Goal: Check status: Check status

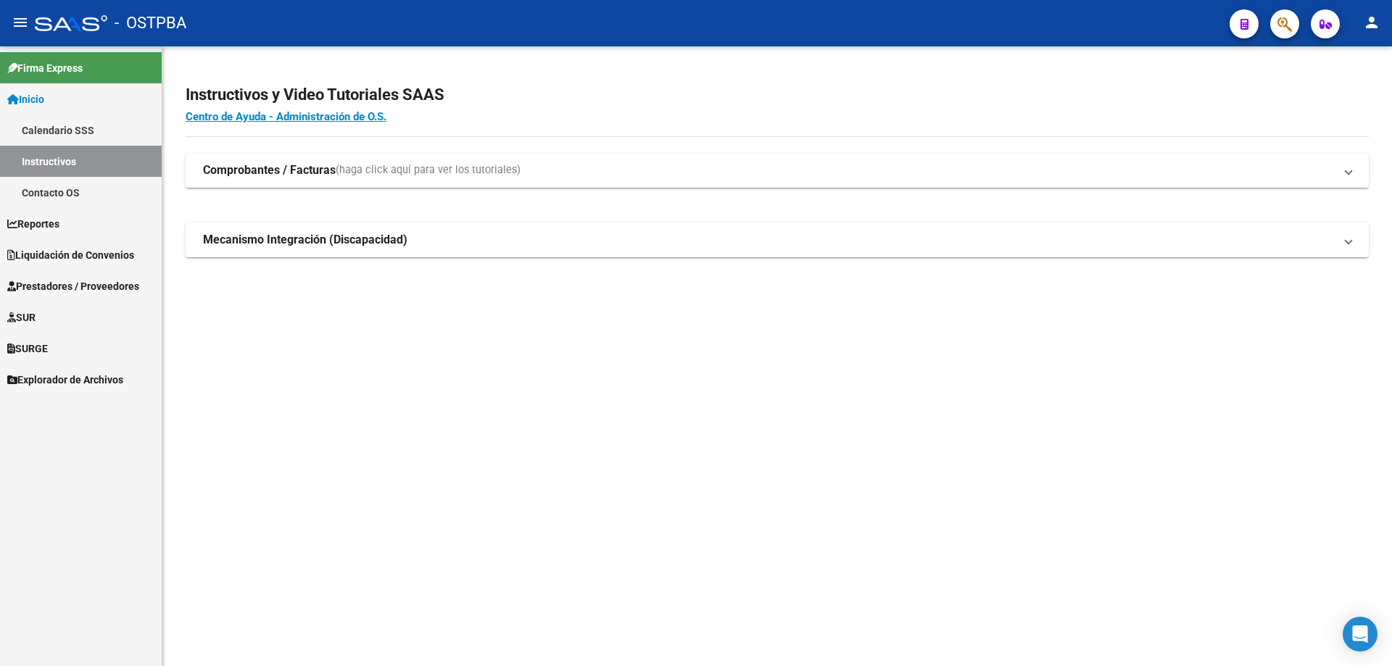
click at [38, 254] on span "Liquidación de Convenios" at bounding box center [70, 255] width 127 height 16
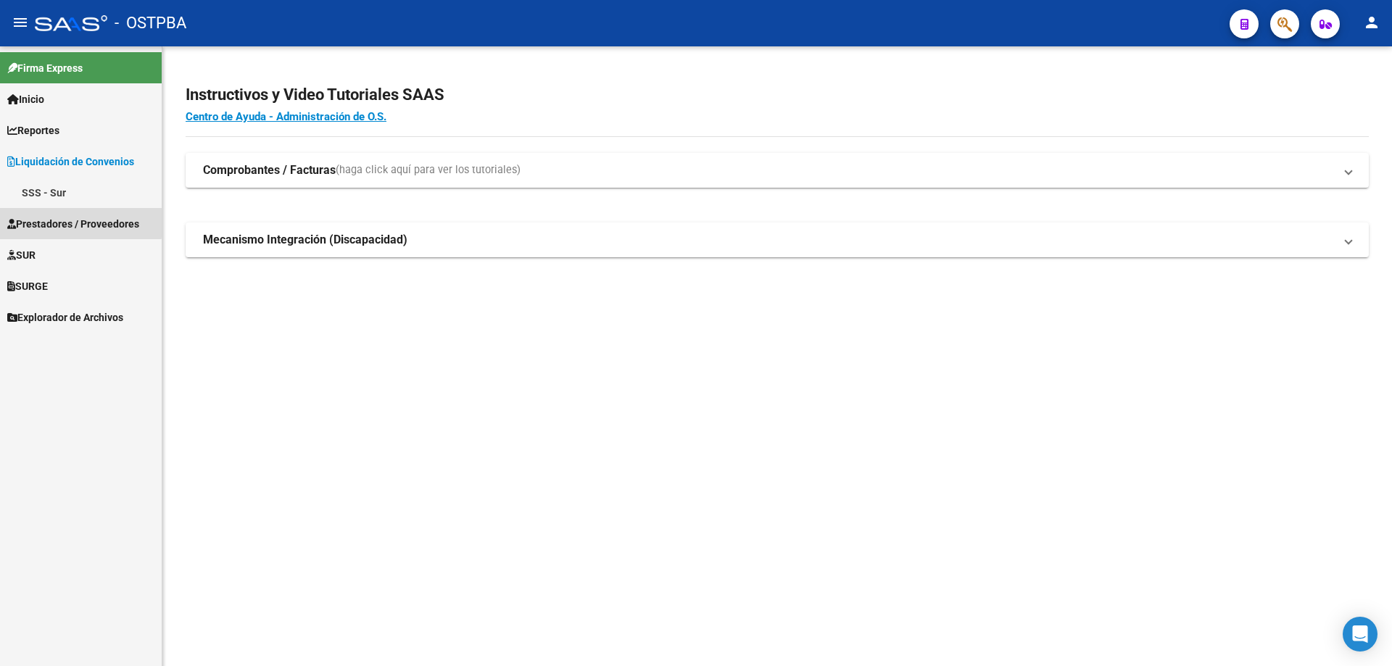
click at [44, 220] on span "Prestadores / Proveedores" at bounding box center [73, 224] width 132 height 16
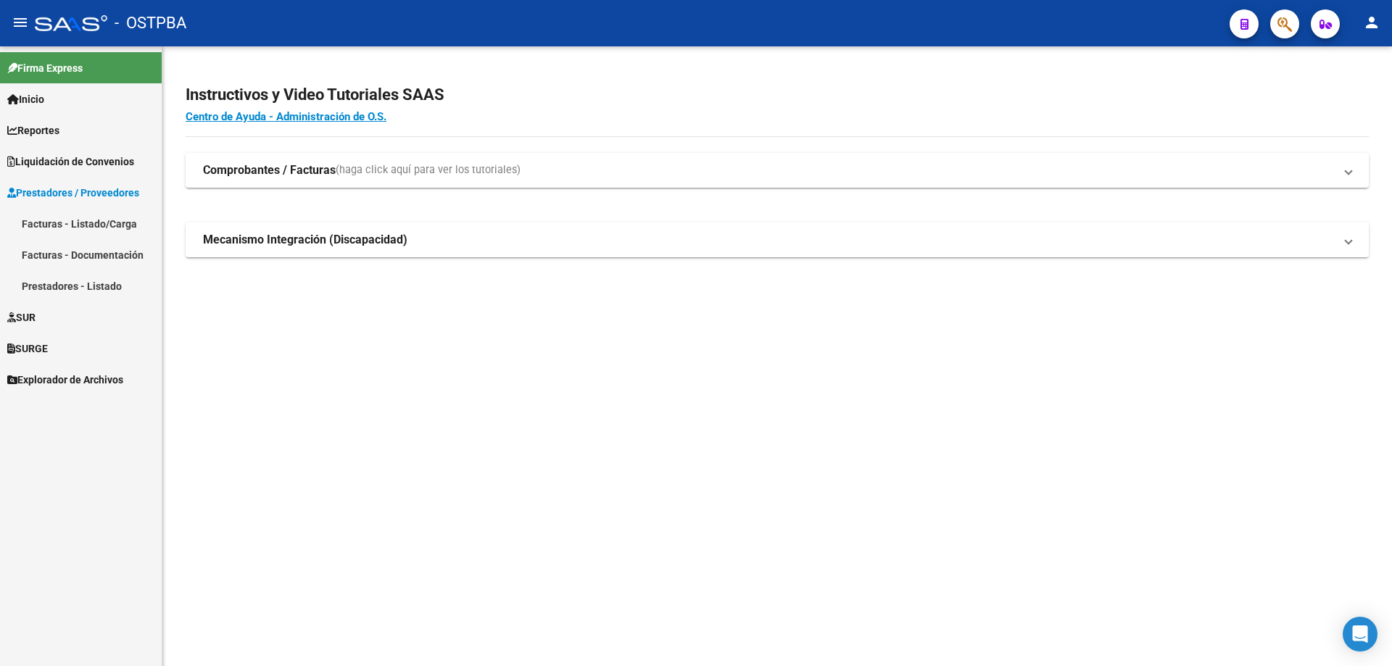
click at [49, 221] on link "Facturas - Listado/Carga" at bounding box center [81, 223] width 162 height 31
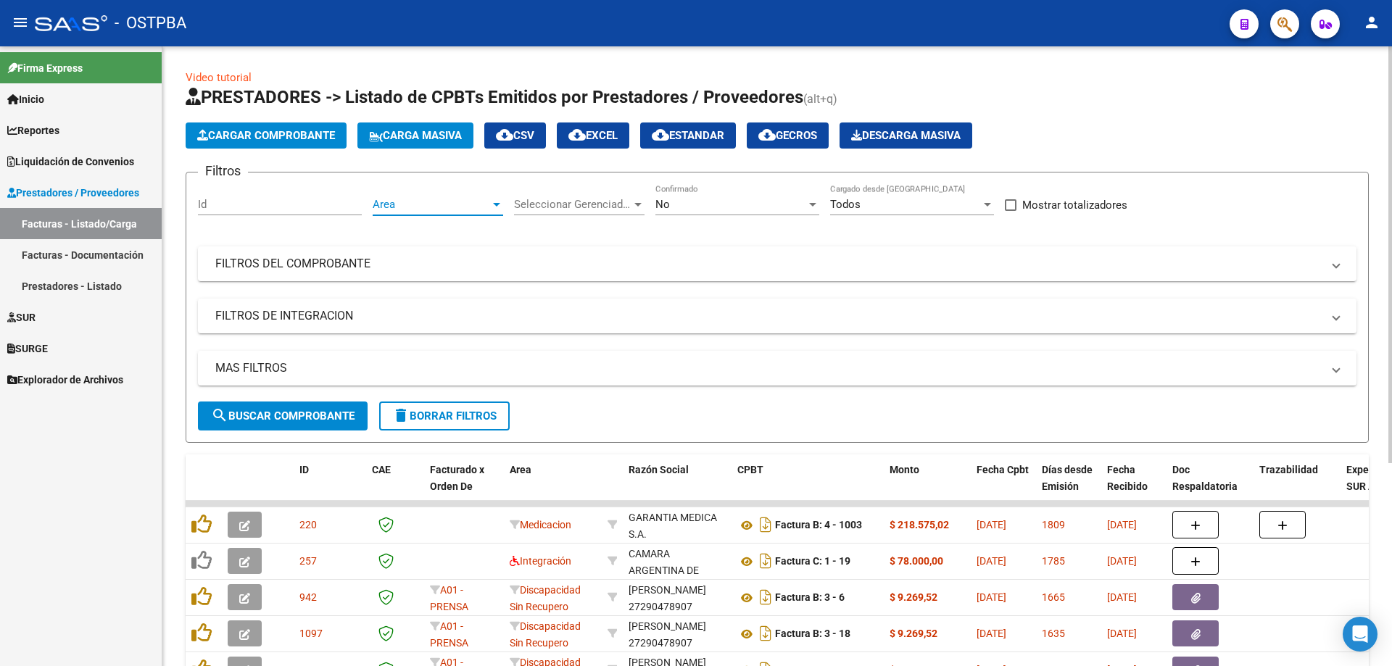
click at [497, 204] on div at bounding box center [496, 205] width 7 height 4
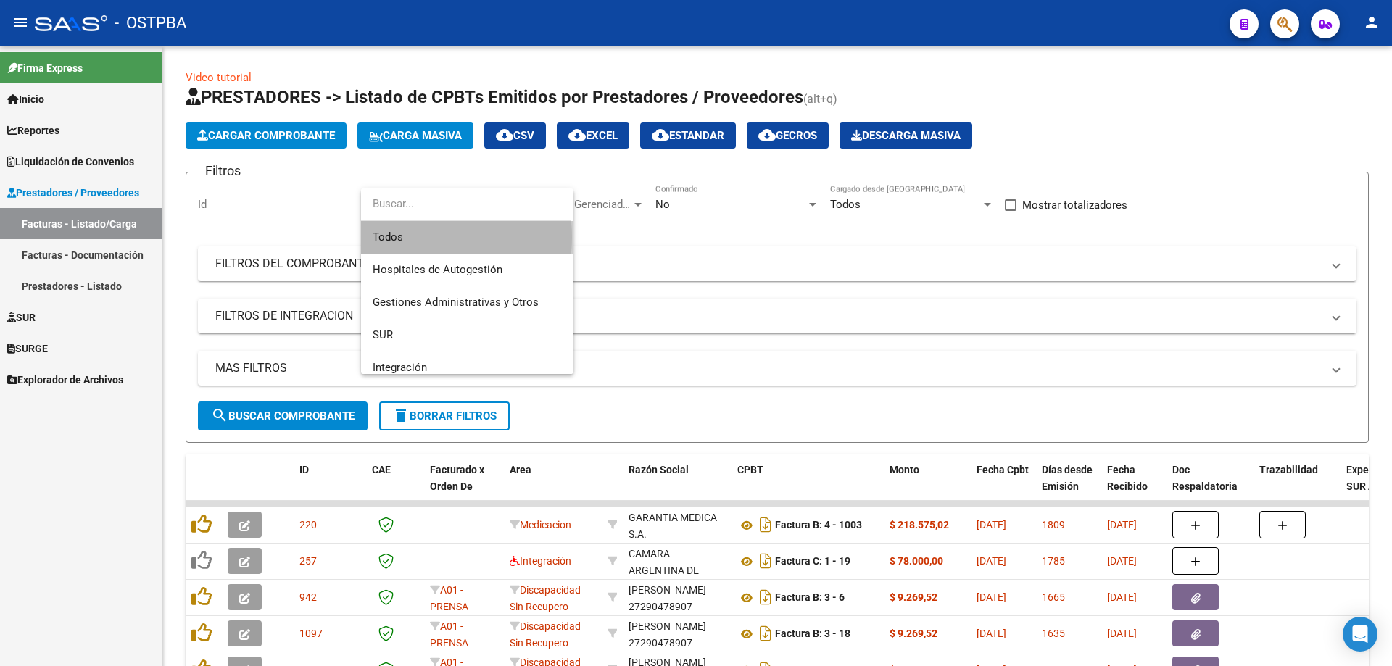
click at [413, 237] on span "Todos" at bounding box center [467, 237] width 189 height 33
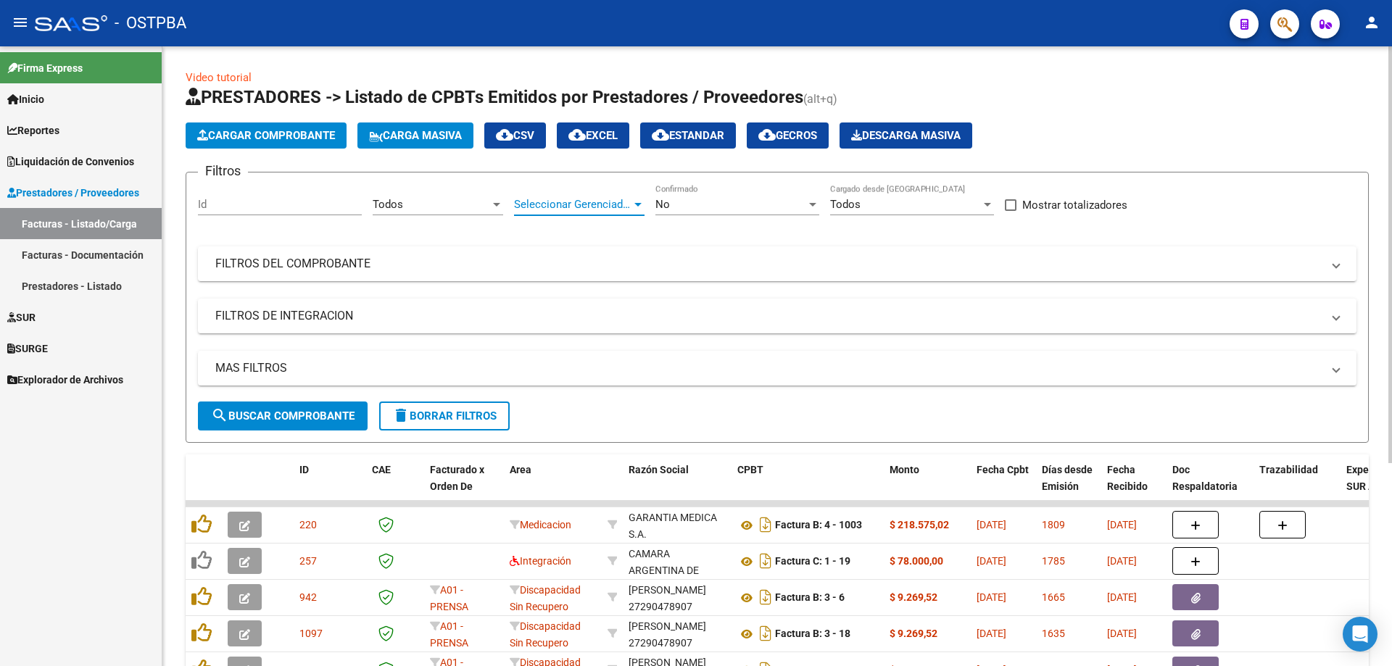
click at [635, 203] on div at bounding box center [637, 205] width 7 height 4
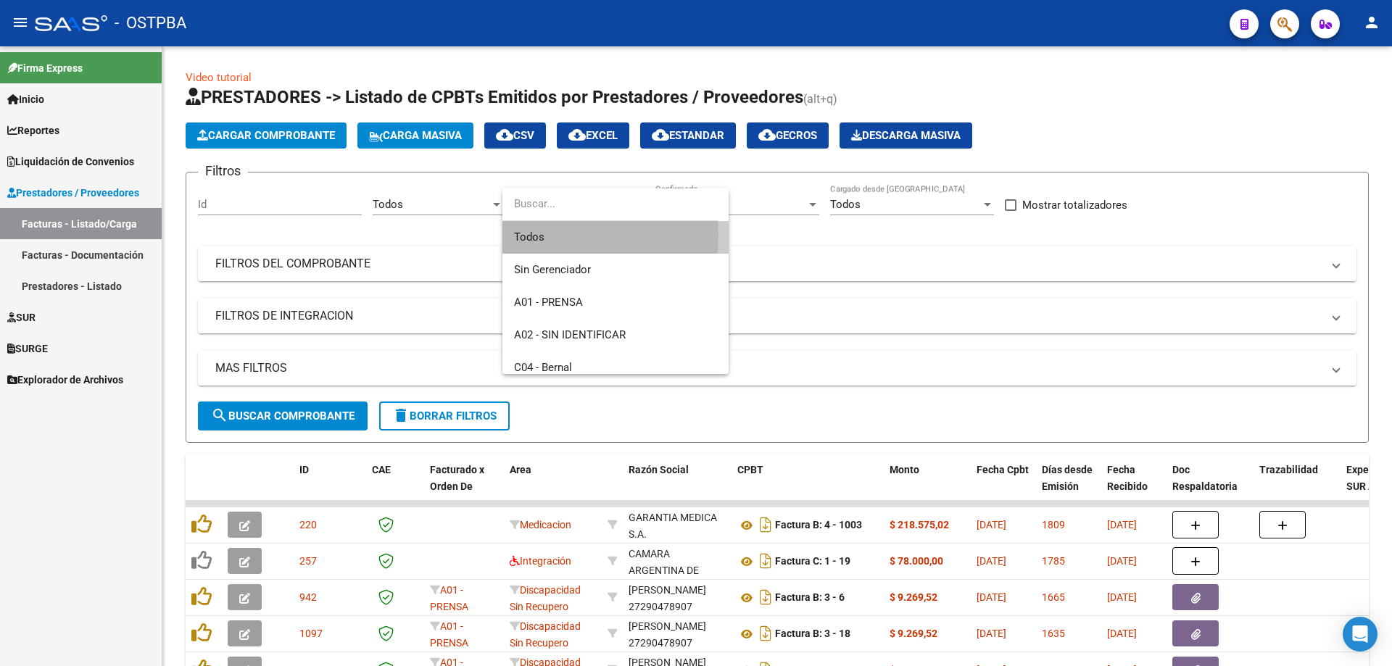
click at [537, 234] on span "Todos" at bounding box center [615, 237] width 203 height 33
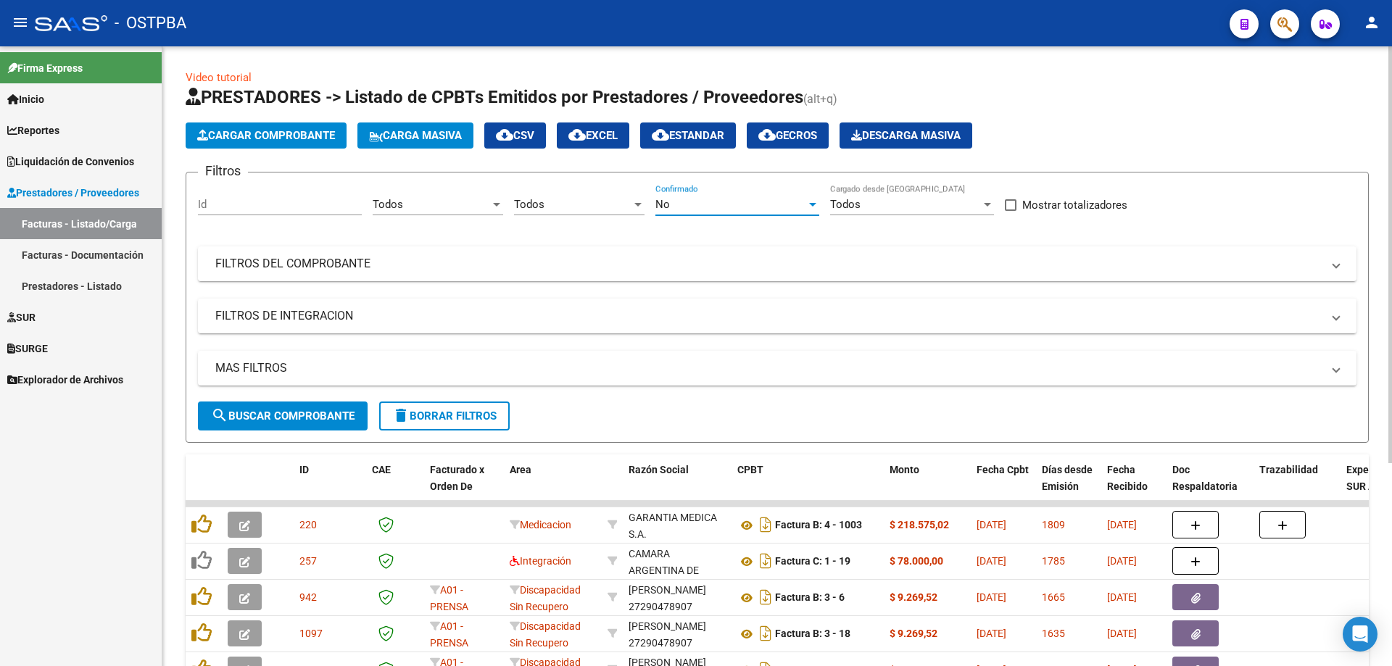
click at [814, 204] on div at bounding box center [812, 205] width 7 height 4
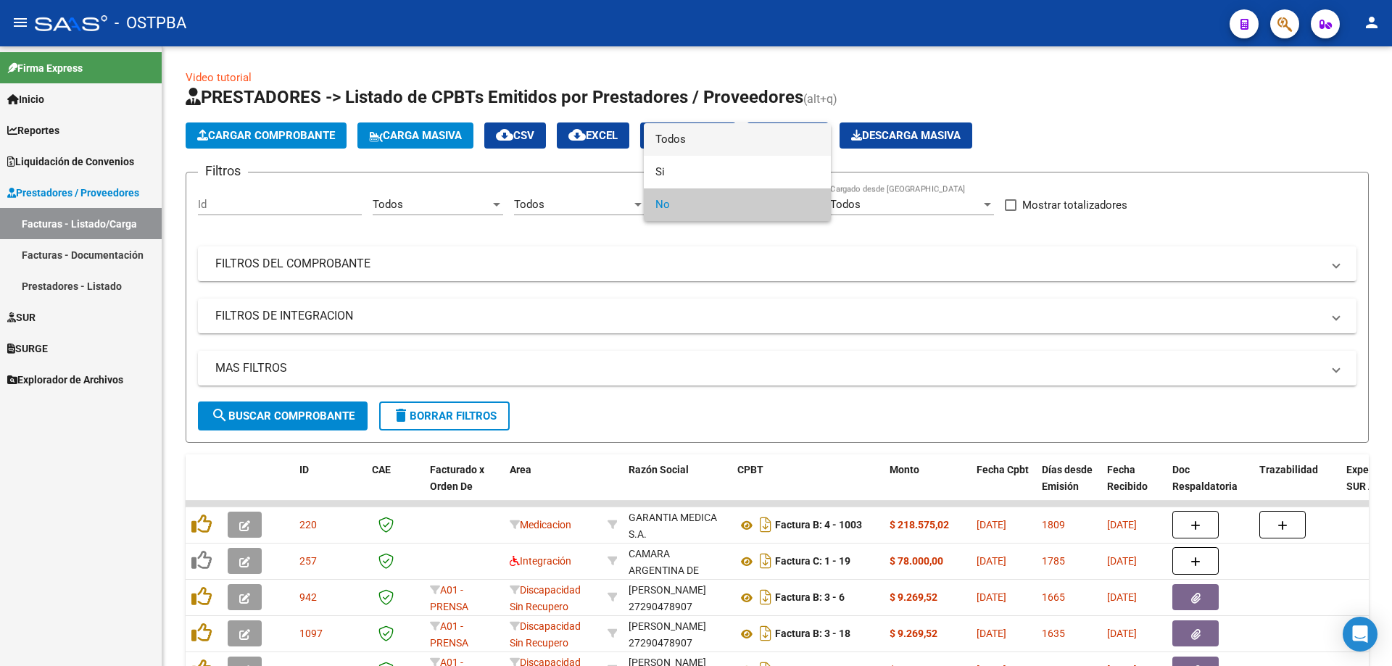
click at [684, 137] on span "Todos" at bounding box center [737, 139] width 164 height 33
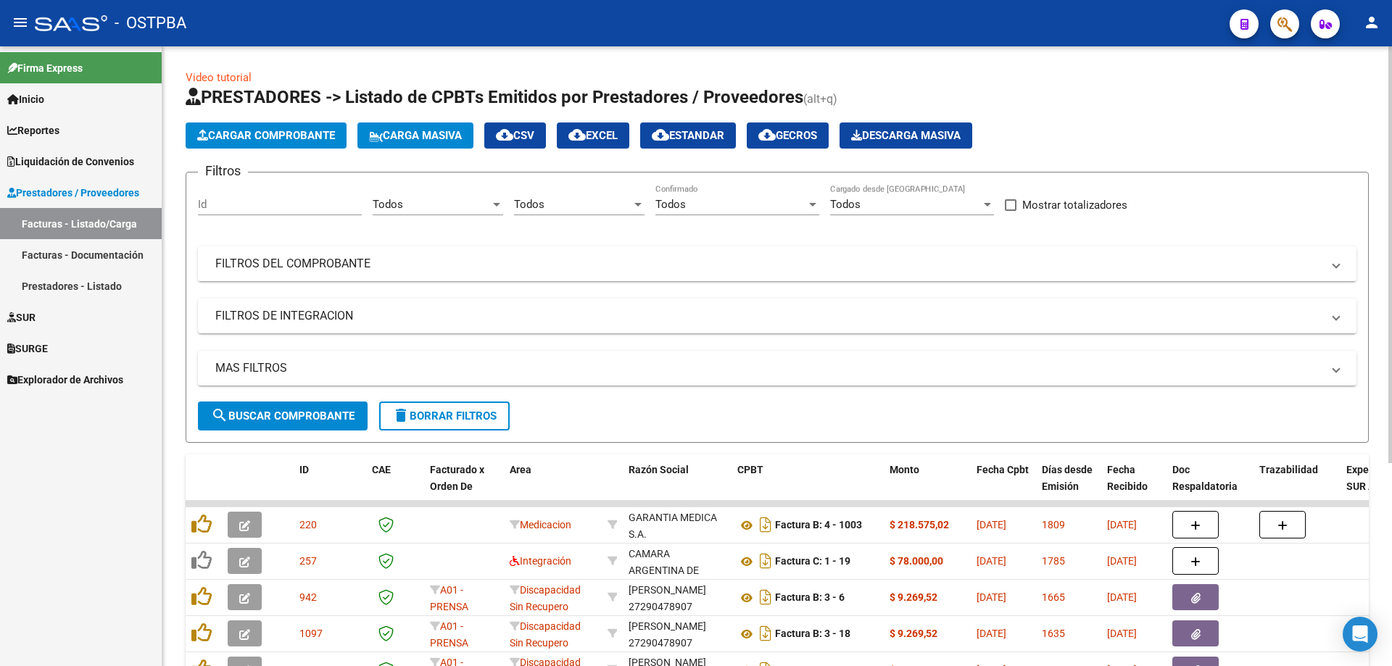
click at [305, 260] on mat-panel-title "FILTROS DEL COMPROBANTE" at bounding box center [768, 264] width 1106 height 16
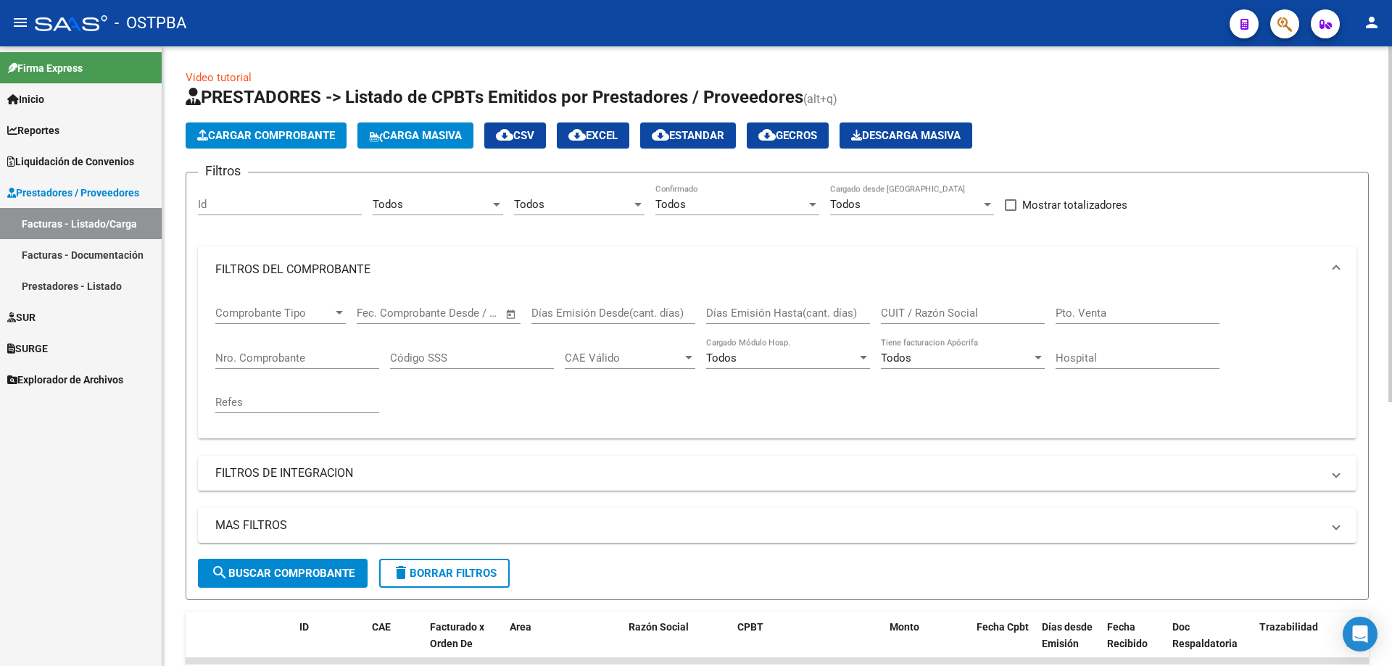
click at [258, 354] on input "Nro. Comprobante" at bounding box center [297, 358] width 164 height 13
type input "73340"
click at [274, 574] on span "search Buscar Comprobante" at bounding box center [283, 573] width 144 height 13
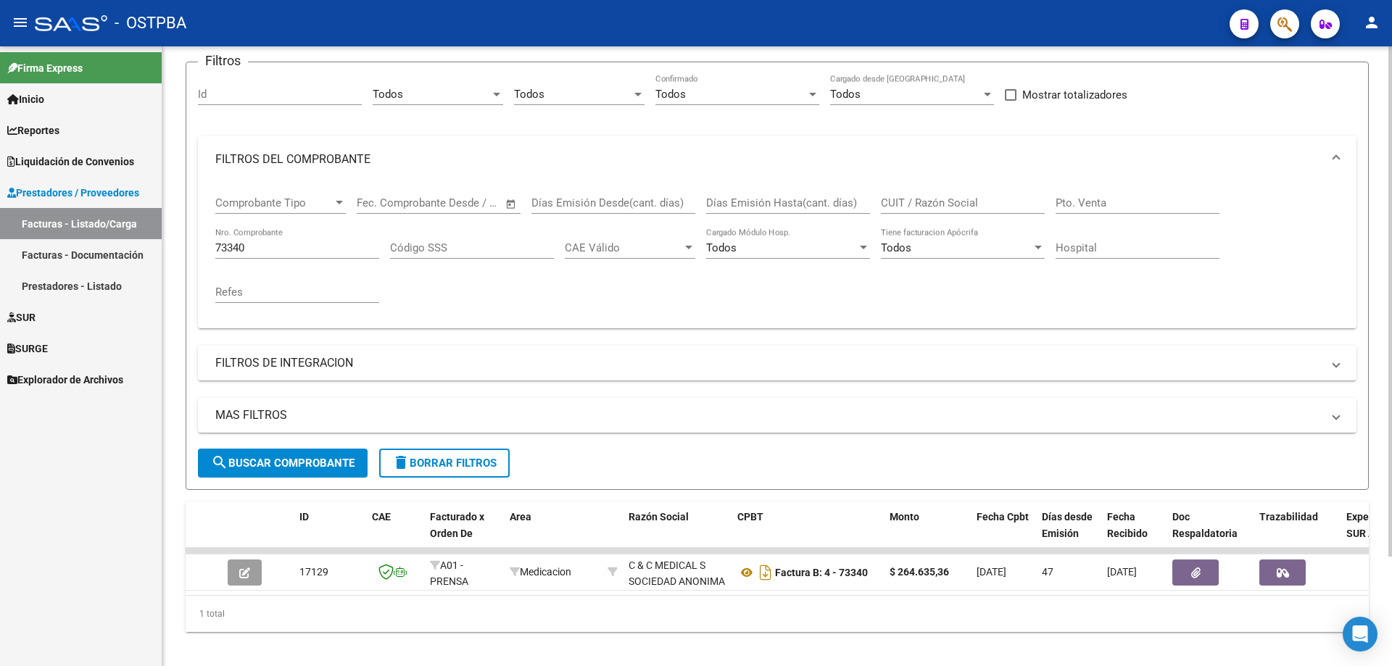
scroll to position [133, 0]
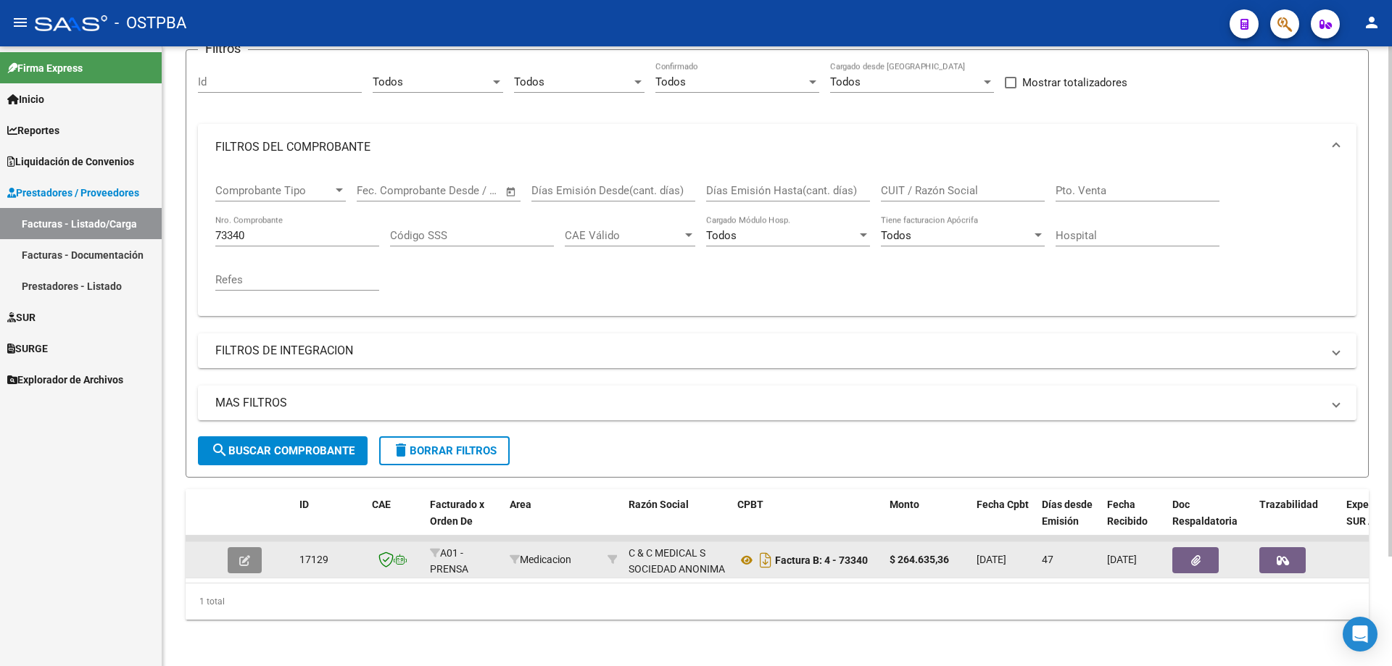
click at [240, 555] on icon "button" at bounding box center [244, 560] width 11 height 11
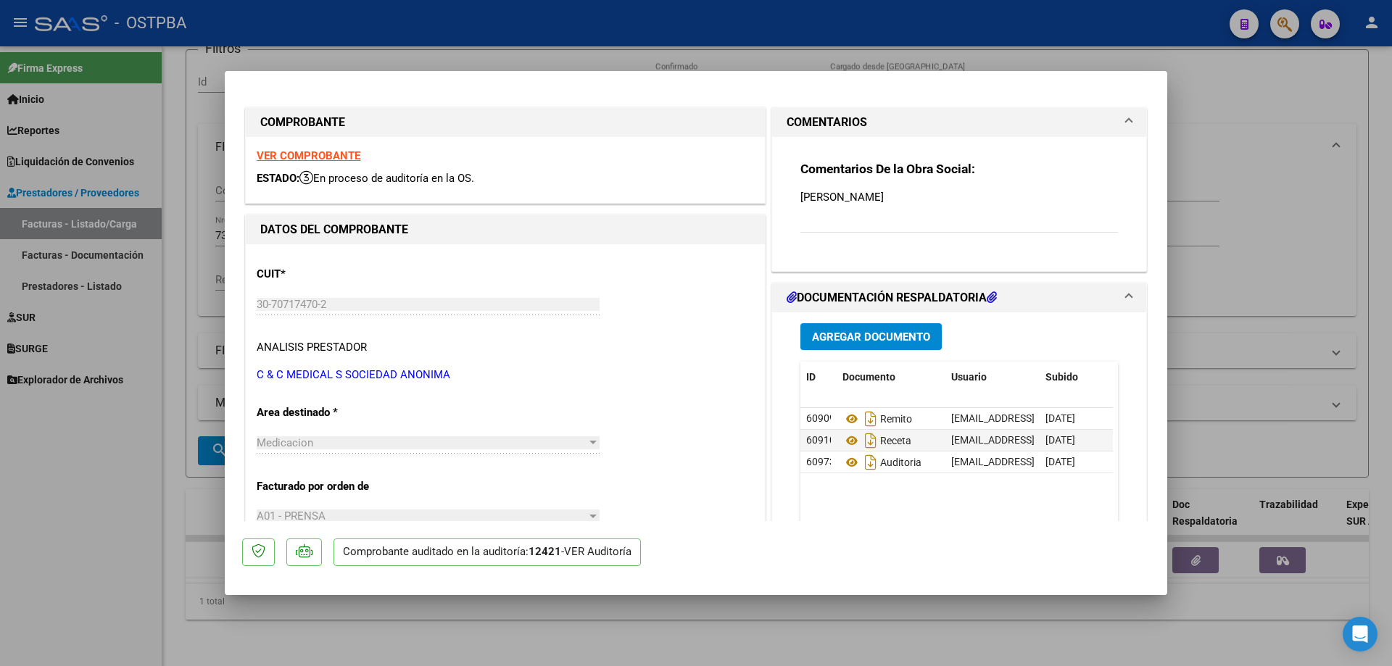
click at [310, 154] on strong "VER COMPROBANTE" at bounding box center [309, 155] width 104 height 13
click at [846, 416] on icon at bounding box center [851, 418] width 19 height 17
click at [847, 440] on icon at bounding box center [851, 440] width 19 height 17
click at [848, 463] on icon at bounding box center [851, 462] width 19 height 17
click at [634, 641] on div at bounding box center [696, 333] width 1392 height 666
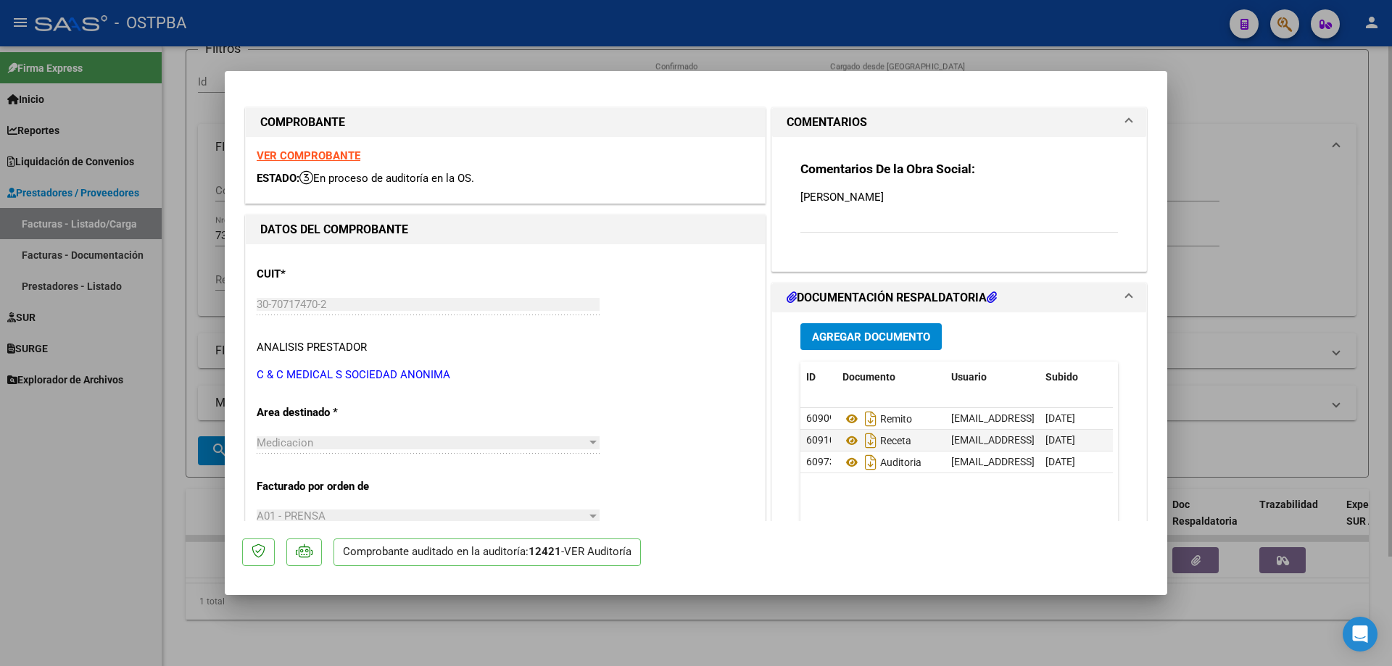
type input "$ 0,00"
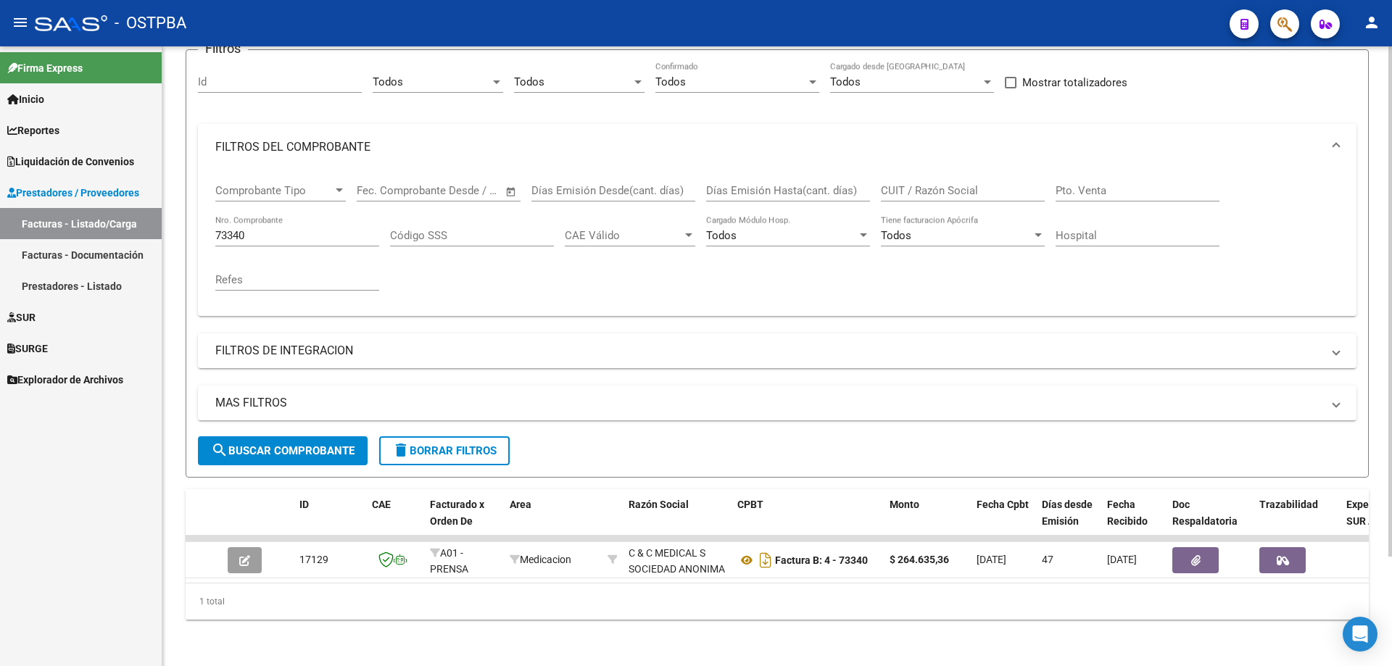
click at [320, 215] on div "73340 Nro. Comprobante" at bounding box center [297, 230] width 164 height 31
type input "7"
click at [254, 444] on span "search Buscar Comprobante" at bounding box center [283, 450] width 144 height 13
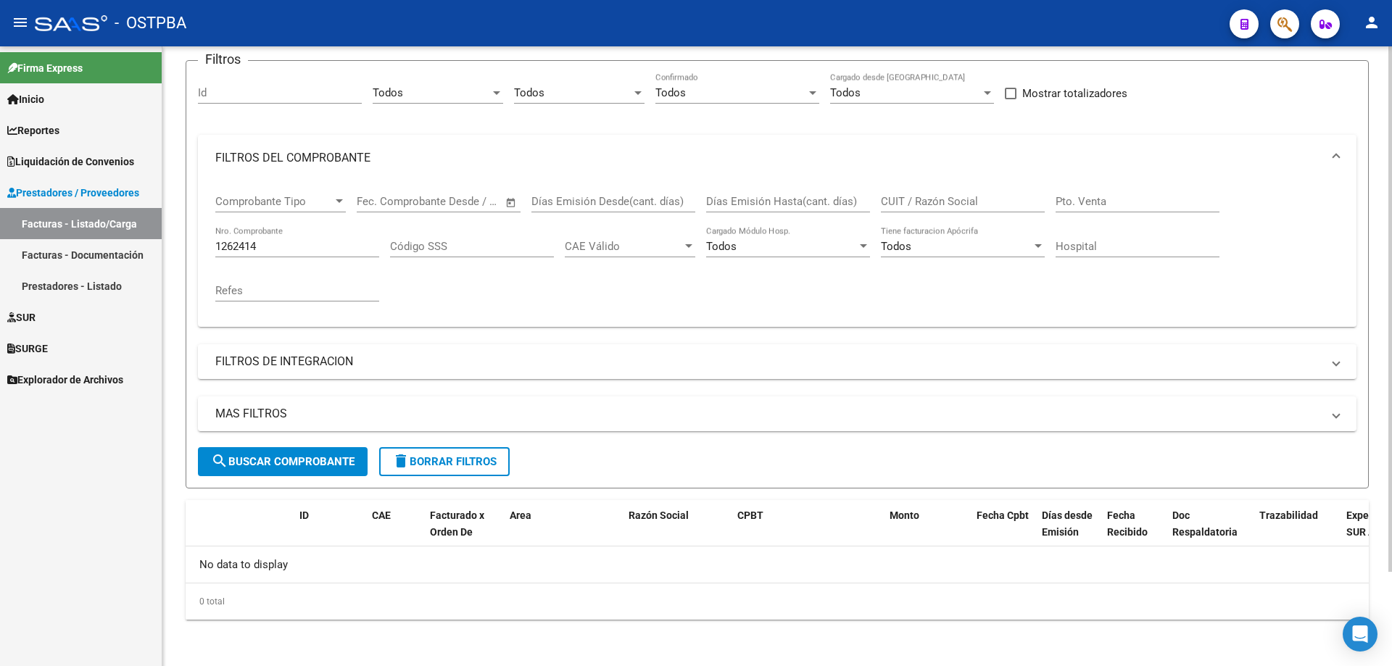
scroll to position [112, 0]
drag, startPoint x: 226, startPoint y: 241, endPoint x: 231, endPoint y: 247, distance: 7.7
click at [228, 243] on input "1262414" at bounding box center [297, 246] width 164 height 13
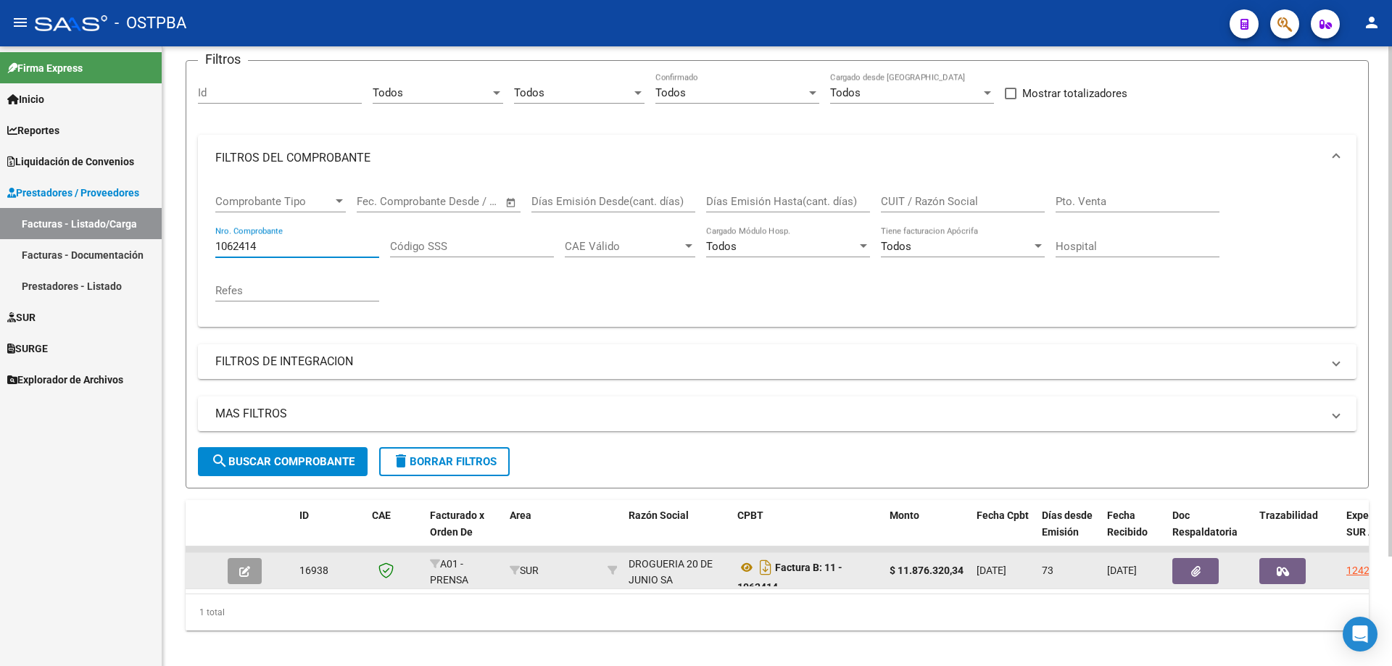
type input "1062414"
click at [240, 570] on icon "button" at bounding box center [244, 571] width 11 height 11
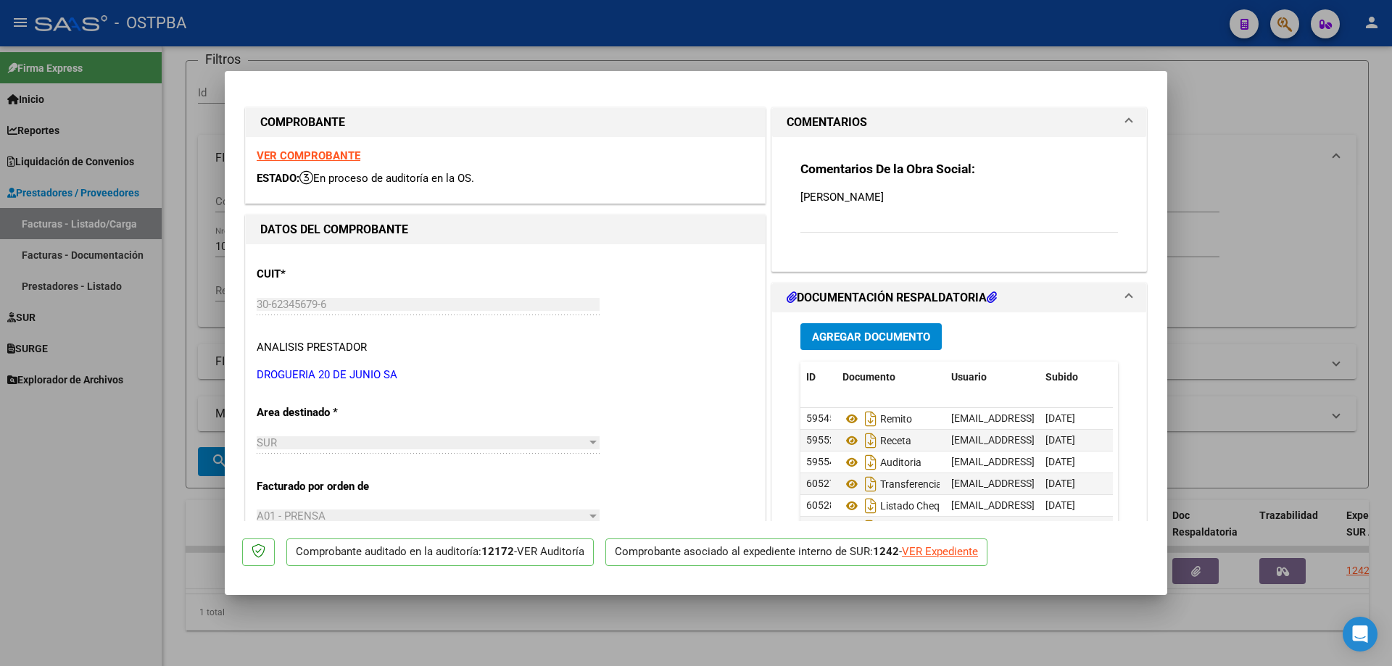
click at [297, 152] on strong "VER COMPROBANTE" at bounding box center [309, 155] width 104 height 13
click at [523, 621] on div at bounding box center [696, 333] width 1392 height 666
type input "$ 0,00"
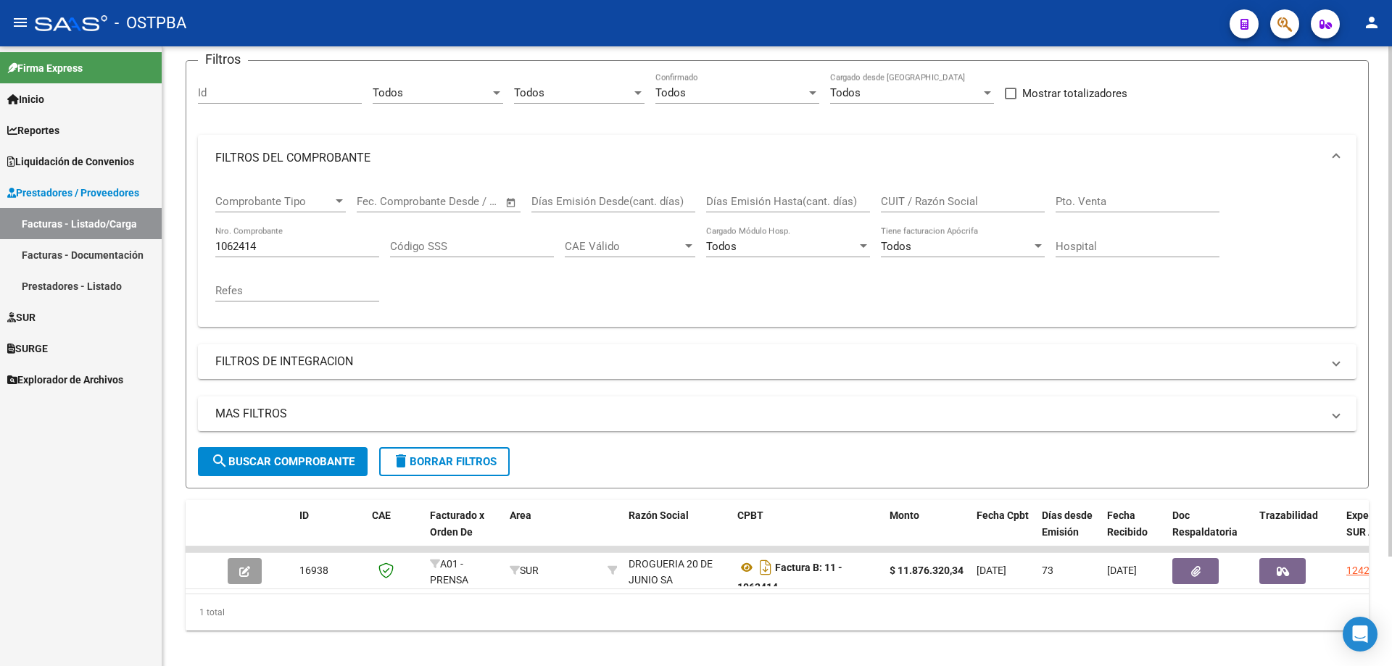
click at [289, 245] on input "1062414" at bounding box center [297, 246] width 164 height 13
type input "1"
type input "20905"
click at [299, 459] on span "search Buscar Comprobante" at bounding box center [283, 461] width 144 height 13
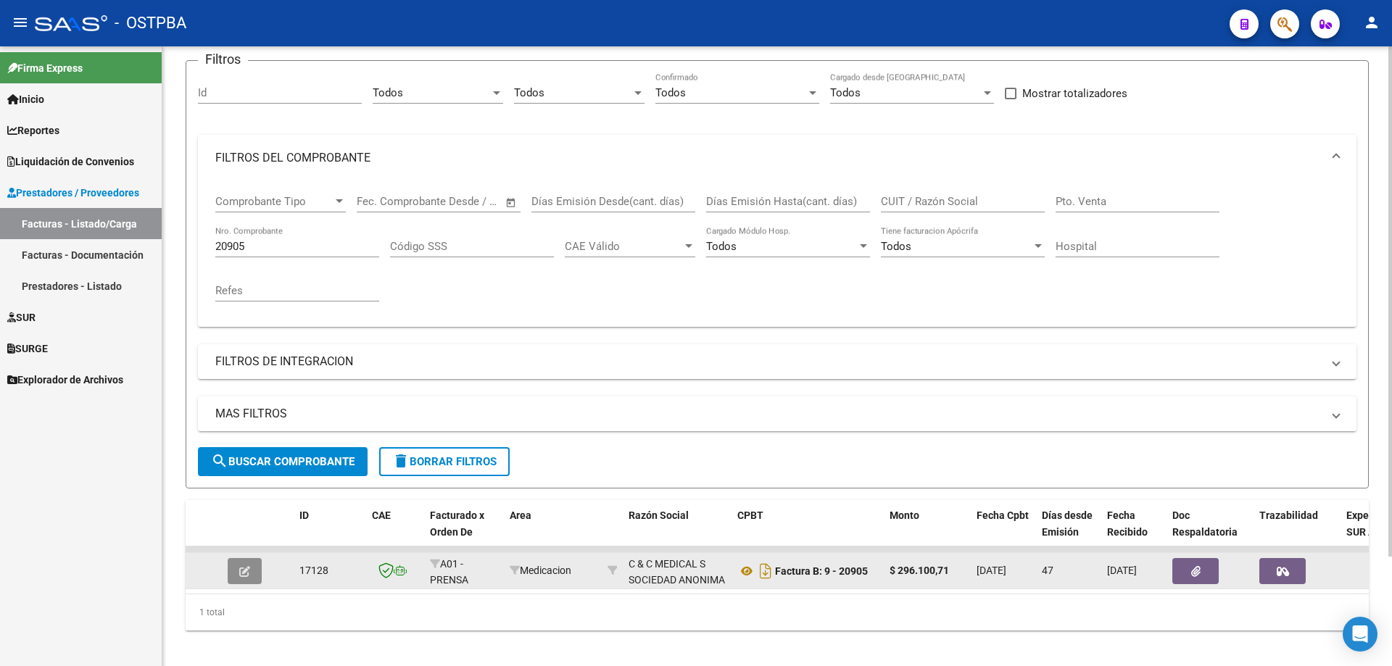
click at [249, 570] on icon "button" at bounding box center [244, 571] width 11 height 11
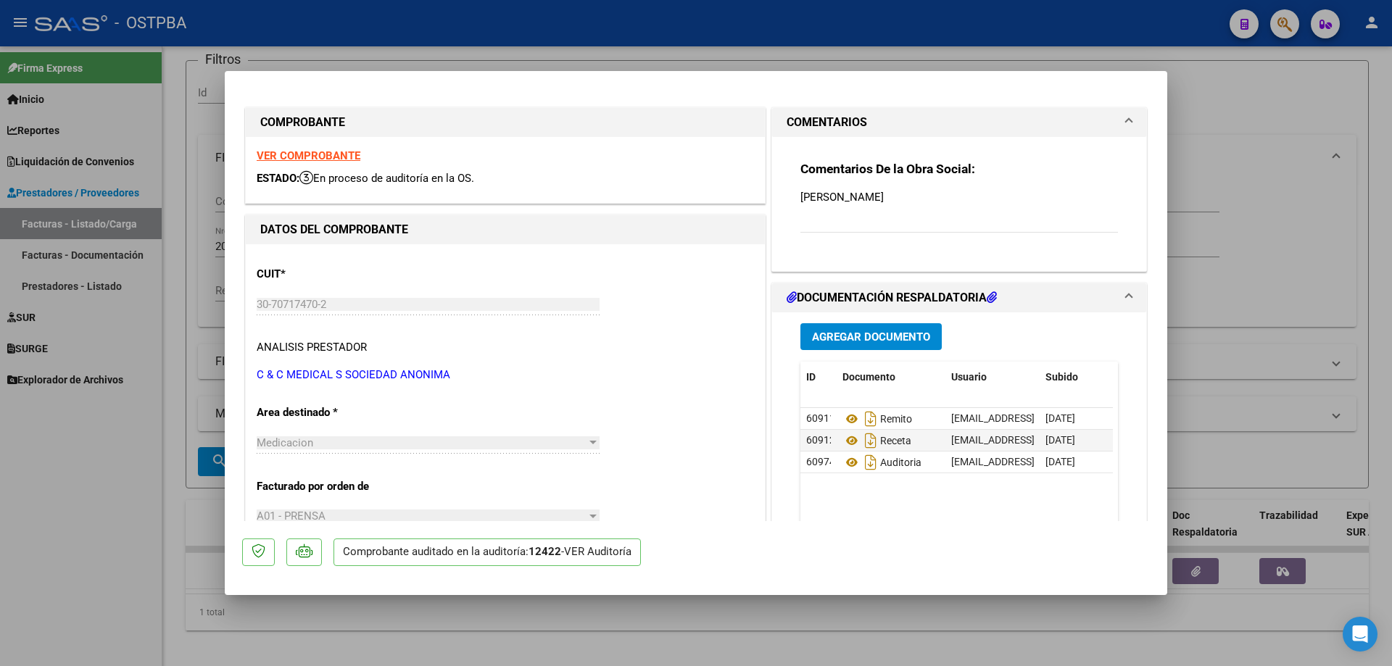
click at [309, 154] on strong "VER COMPROBANTE" at bounding box center [309, 155] width 104 height 13
click at [407, 656] on div at bounding box center [696, 333] width 1392 height 666
type input "$ 0,00"
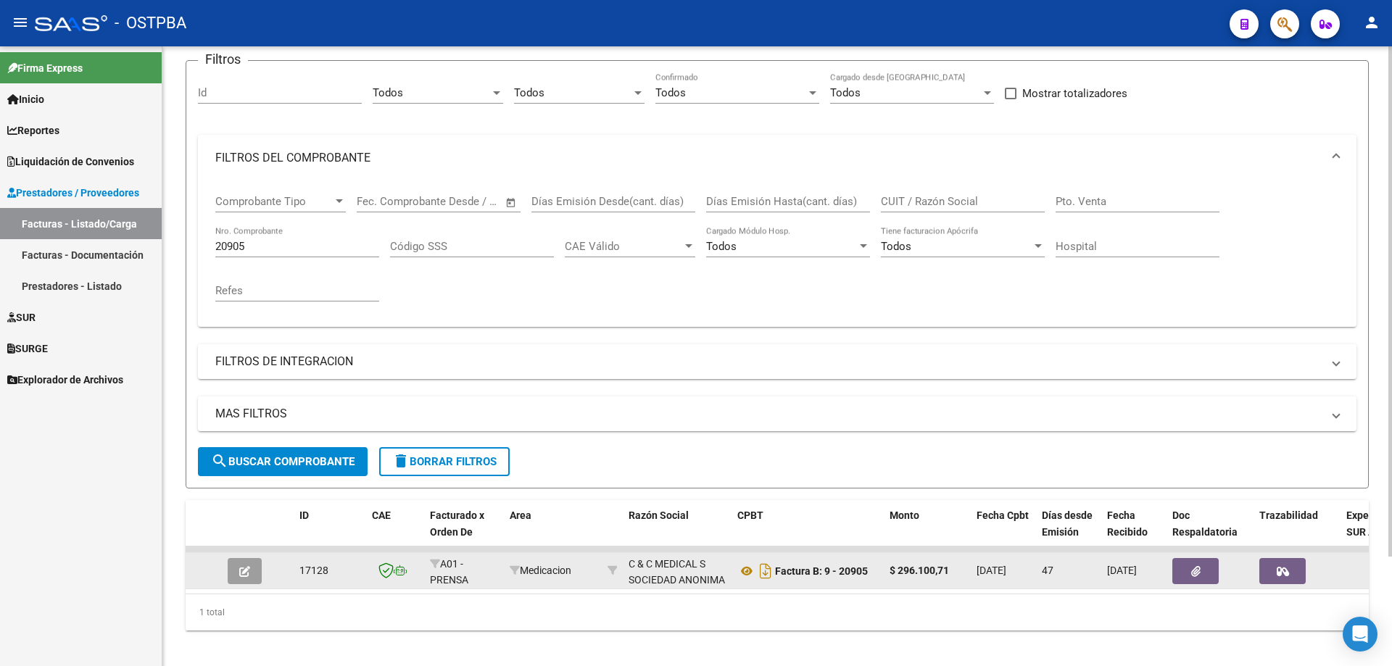
click at [246, 573] on icon "button" at bounding box center [244, 571] width 11 height 11
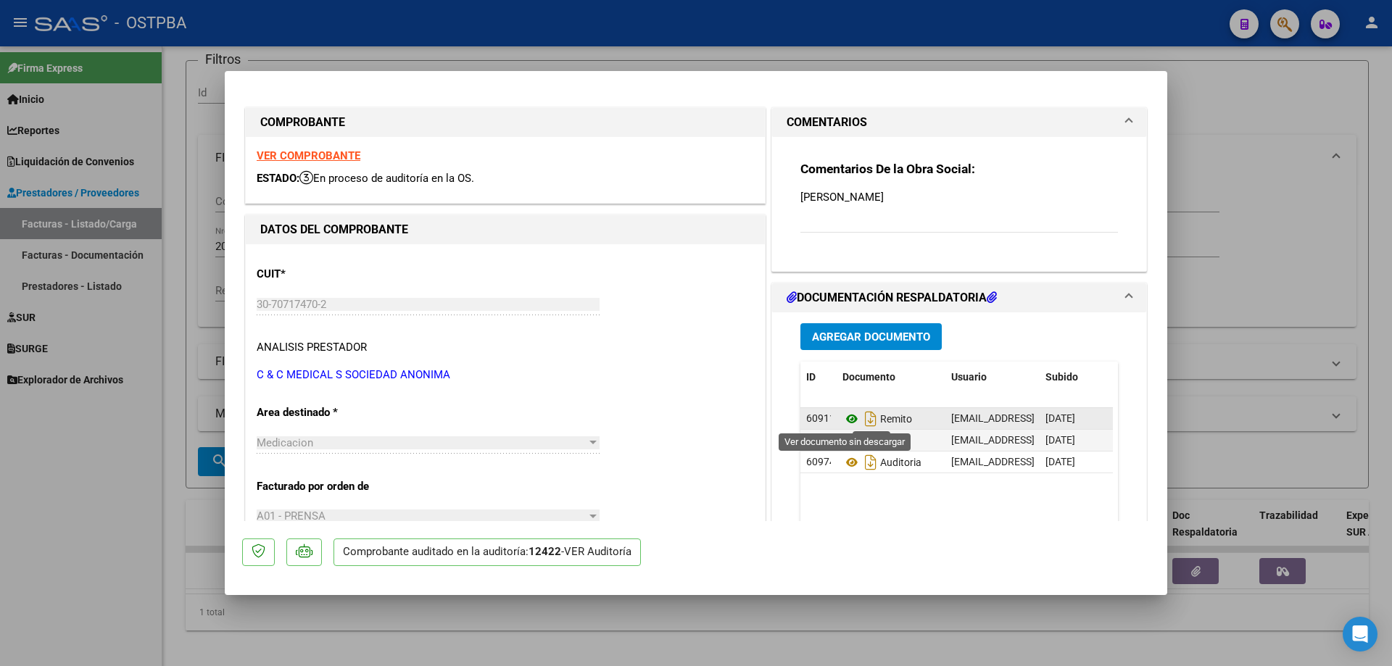
click at [842, 417] on icon at bounding box center [851, 418] width 19 height 17
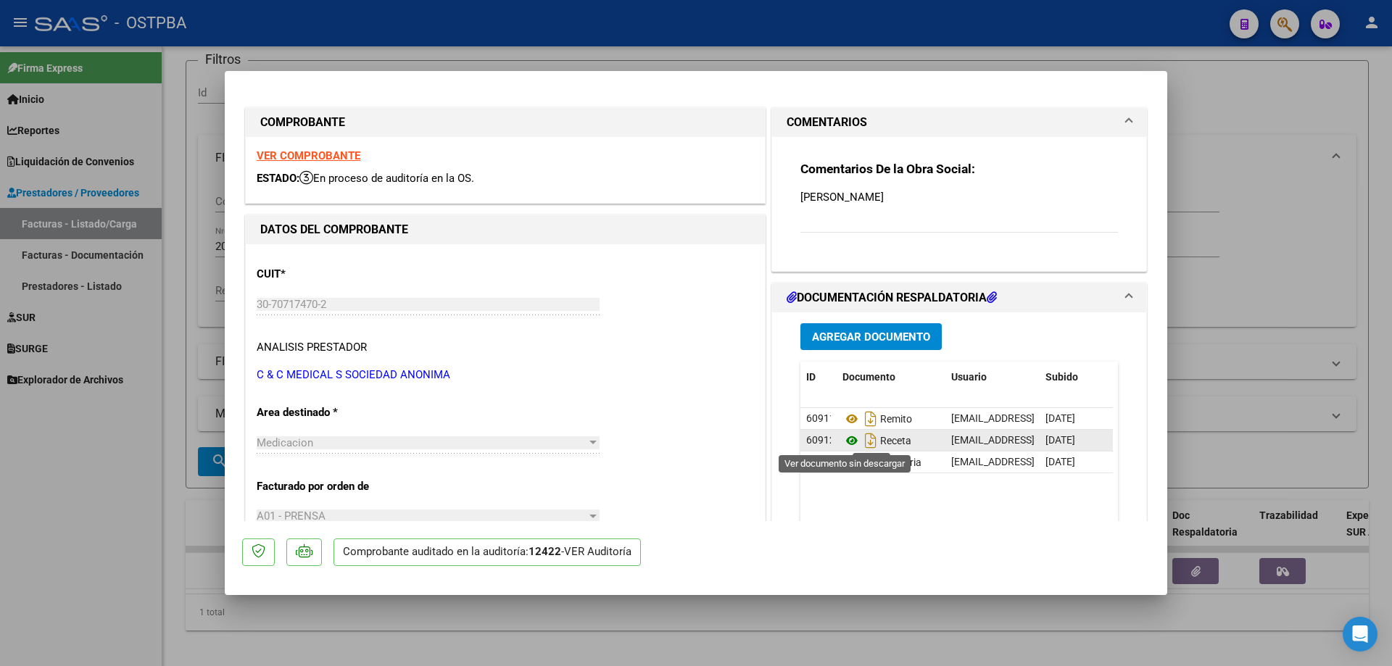
click at [846, 439] on icon at bounding box center [851, 440] width 19 height 17
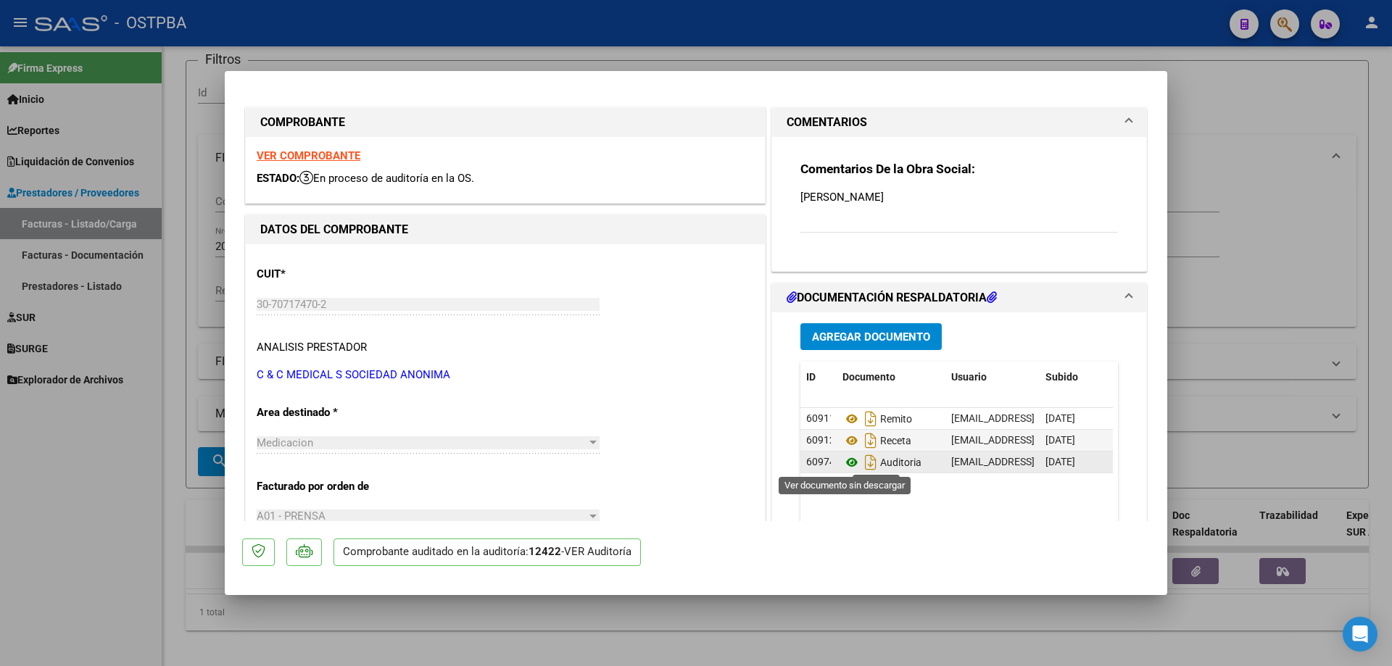
click at [843, 462] on icon at bounding box center [851, 462] width 19 height 17
click at [428, 629] on div at bounding box center [696, 333] width 1392 height 666
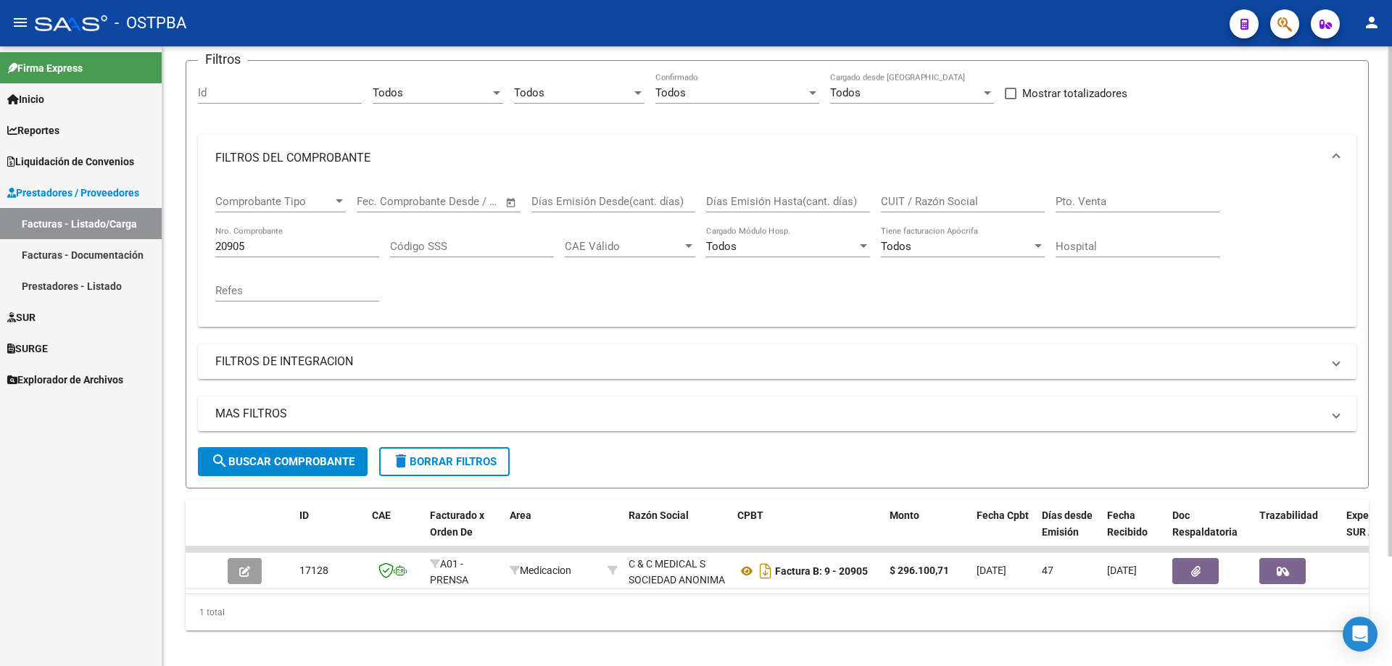
click at [600, 654] on div "Video tutorial PRESTADORES -> Listado de CPBTs Emitidos por Prestadores / Prove…" at bounding box center [777, 306] width 1230 height 742
click at [328, 251] on input "20905" at bounding box center [297, 246] width 164 height 13
type input "2"
type input "73339"
click at [302, 458] on span "search Buscar Comprobante" at bounding box center [283, 461] width 144 height 13
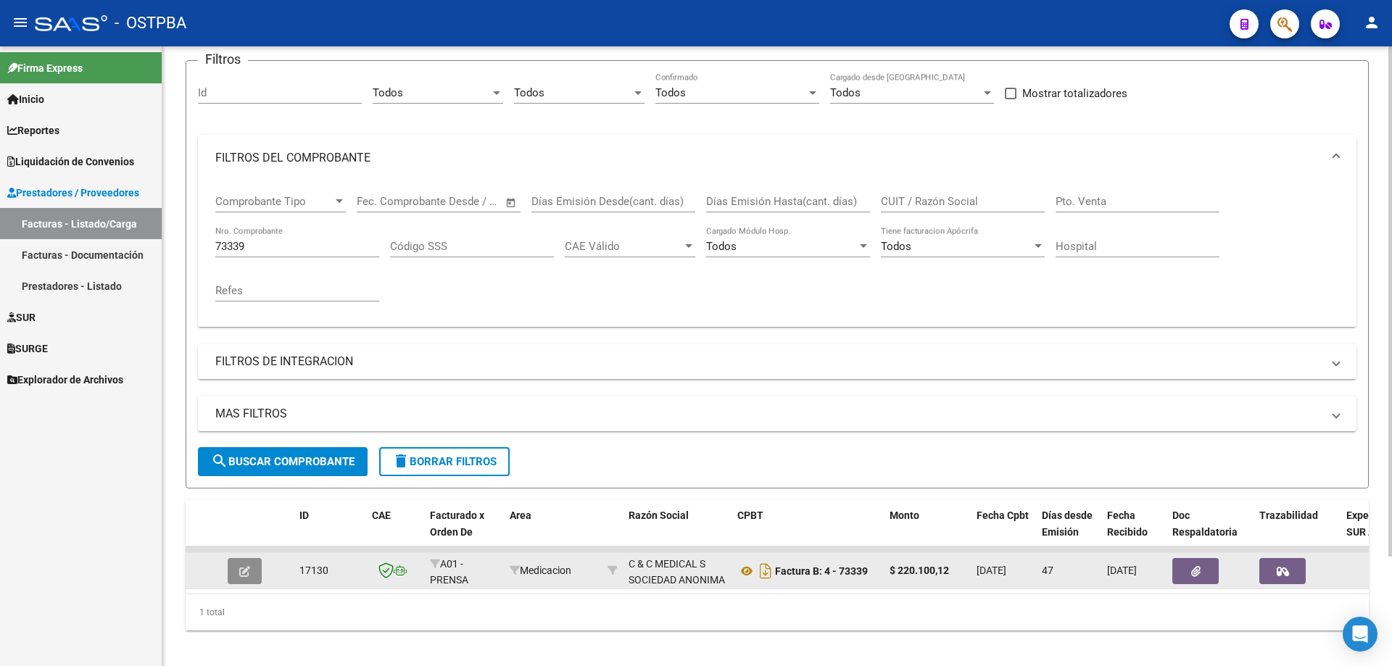
click at [242, 578] on button "button" at bounding box center [245, 571] width 34 height 26
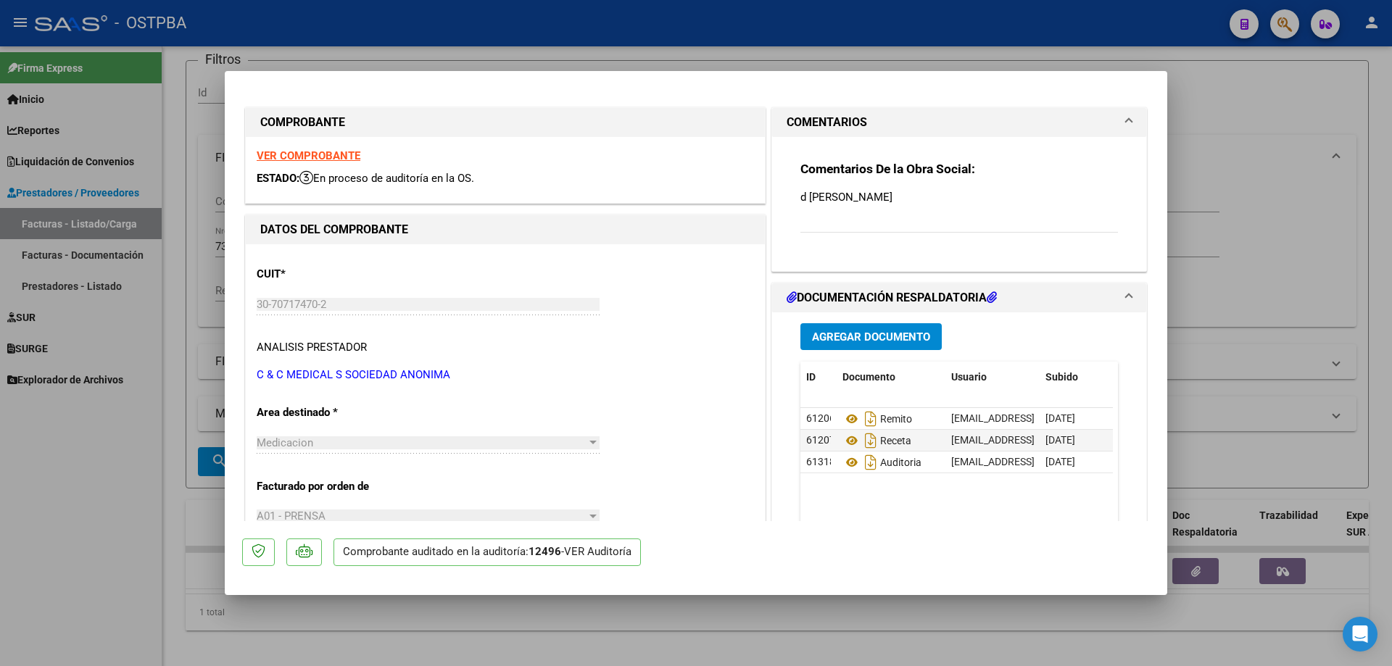
click at [300, 152] on strong "VER COMPROBANTE" at bounding box center [309, 155] width 104 height 13
click at [845, 418] on icon at bounding box center [851, 418] width 19 height 17
click at [842, 439] on icon at bounding box center [851, 440] width 19 height 17
click at [845, 459] on icon at bounding box center [851, 462] width 19 height 17
drag, startPoint x: 754, startPoint y: 655, endPoint x: 750, endPoint y: 645, distance: 10.8
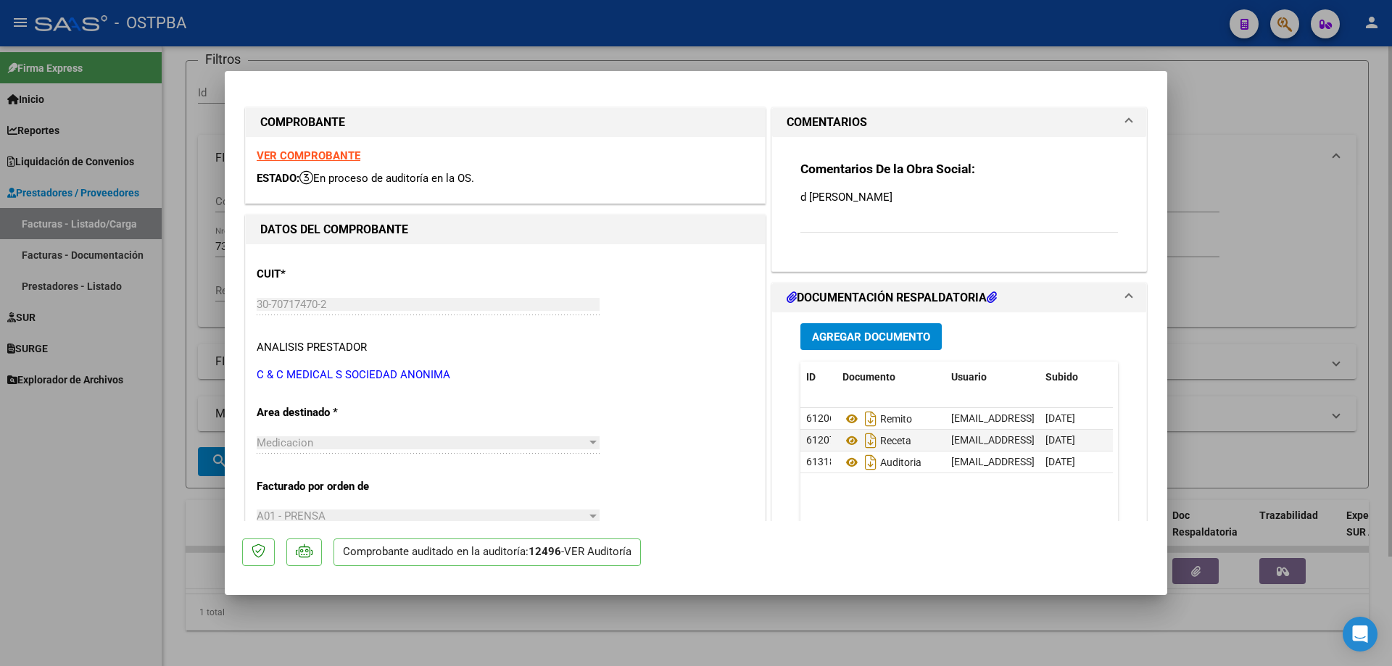
click at [750, 646] on div at bounding box center [696, 333] width 1392 height 666
type input "$ 0,00"
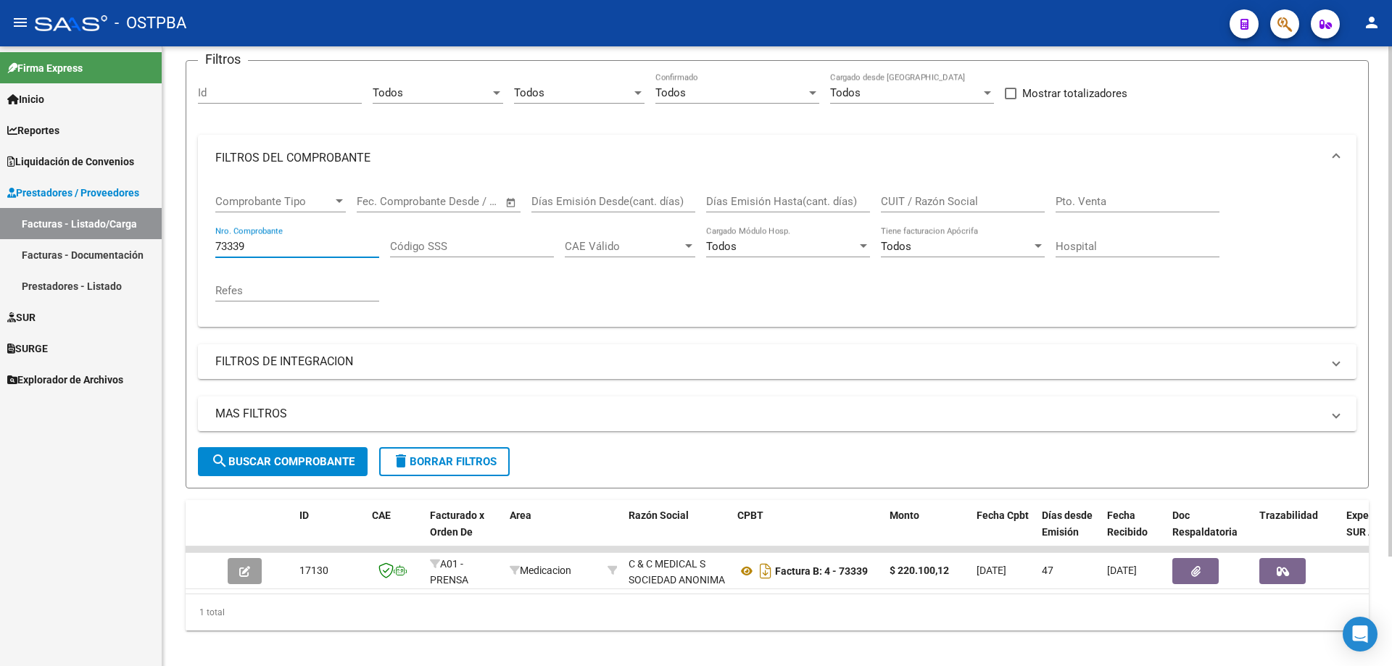
click at [302, 246] on input "73339" at bounding box center [297, 246] width 164 height 13
type input "7"
click at [271, 454] on button "search Buscar Comprobante" at bounding box center [283, 461] width 170 height 29
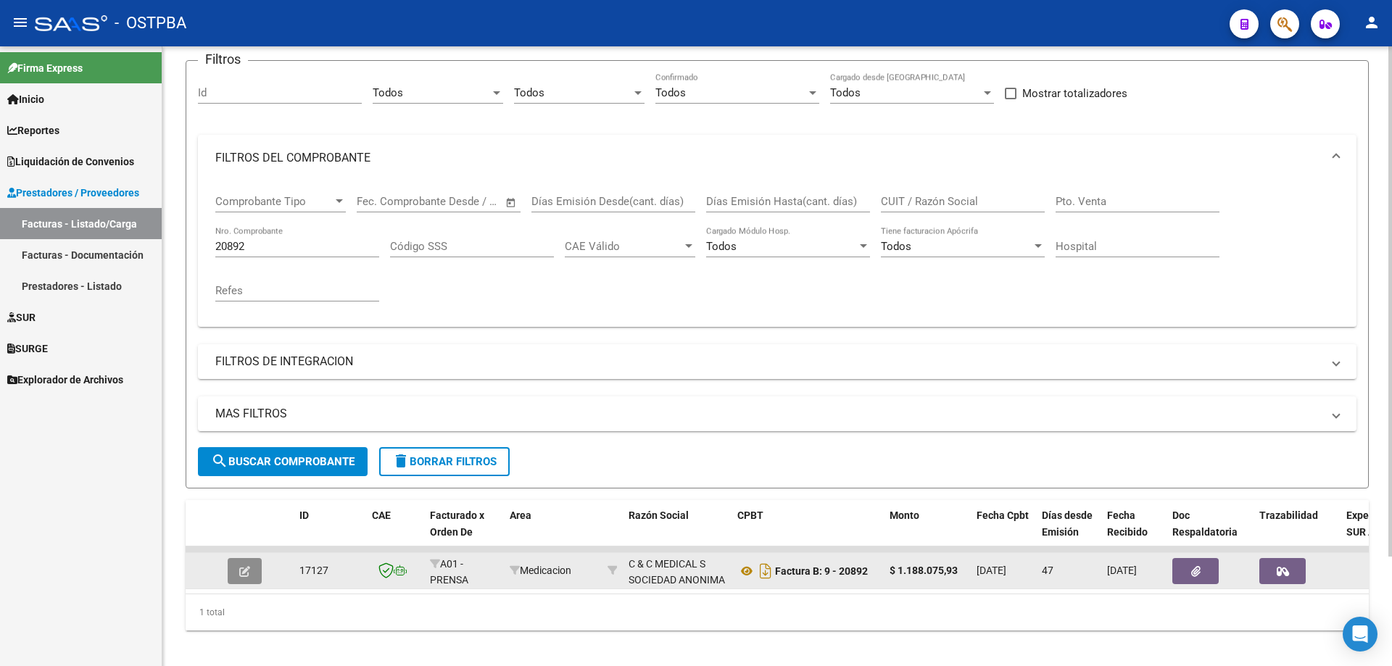
click at [247, 575] on icon "button" at bounding box center [244, 571] width 11 height 11
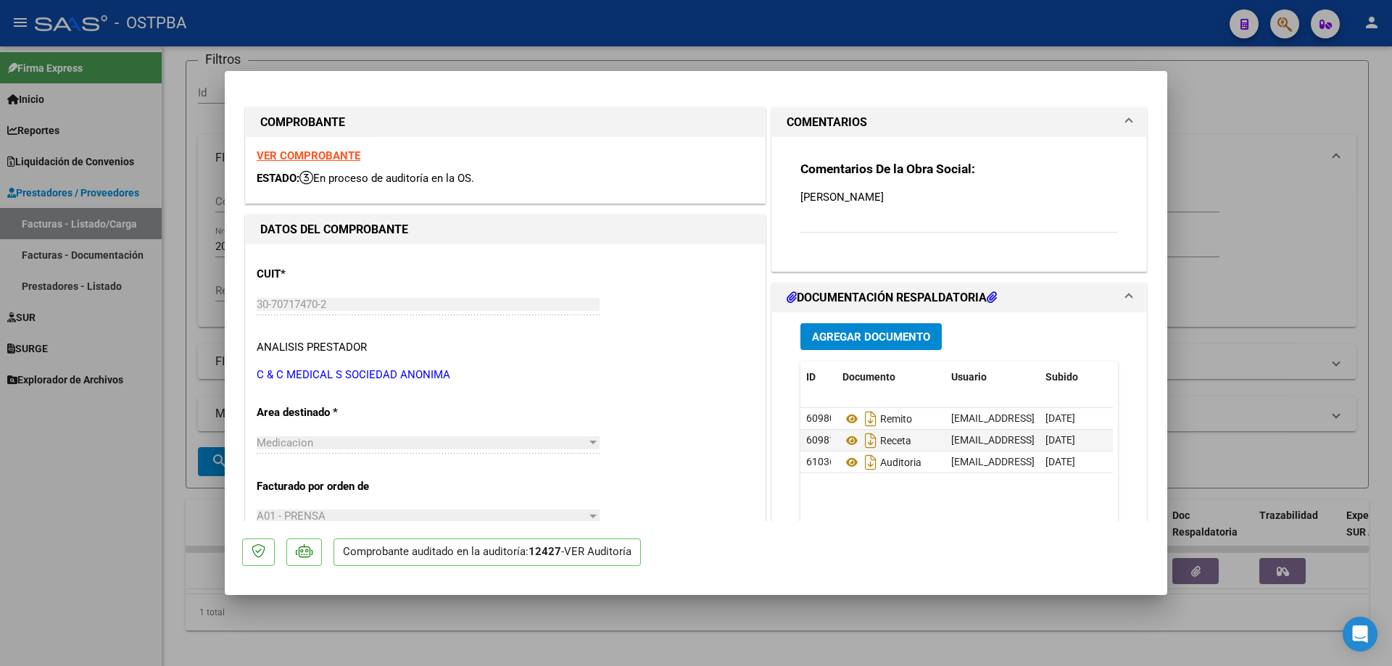
click at [302, 158] on strong "VER COMPROBANTE" at bounding box center [309, 155] width 104 height 13
click at [845, 418] on icon at bounding box center [851, 418] width 19 height 17
click at [845, 442] on icon at bounding box center [851, 440] width 19 height 17
click at [848, 457] on icon at bounding box center [851, 462] width 19 height 17
click at [569, 632] on div at bounding box center [696, 333] width 1392 height 666
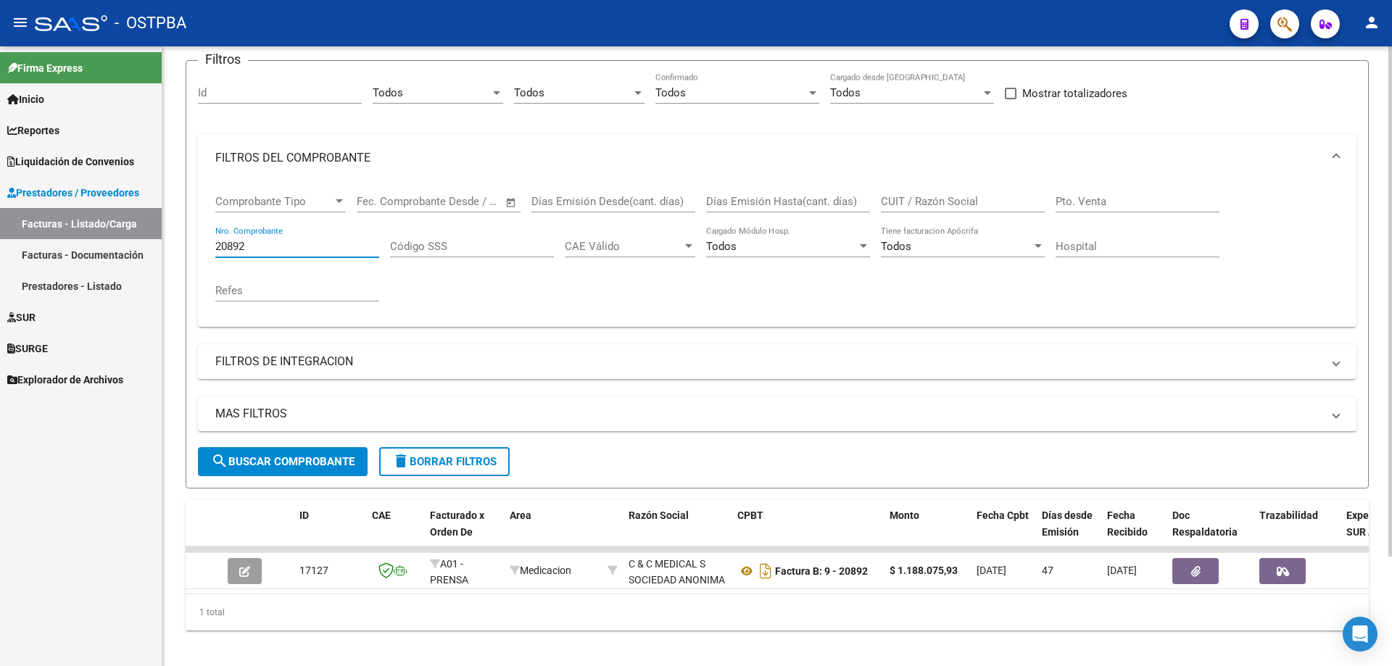
click at [266, 242] on input "20892" at bounding box center [297, 246] width 164 height 13
type input "2"
type input "73392"
click at [269, 466] on span "search Buscar Comprobante" at bounding box center [283, 461] width 144 height 13
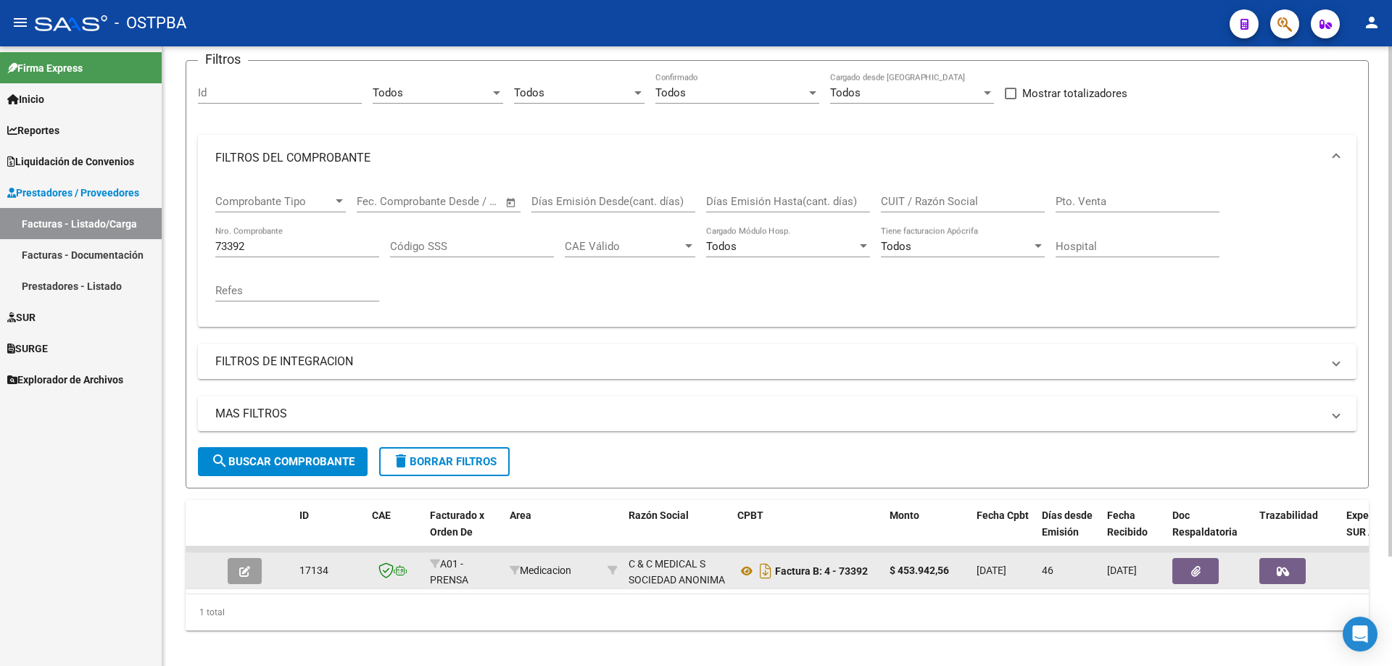
click at [244, 573] on icon "button" at bounding box center [244, 571] width 11 height 11
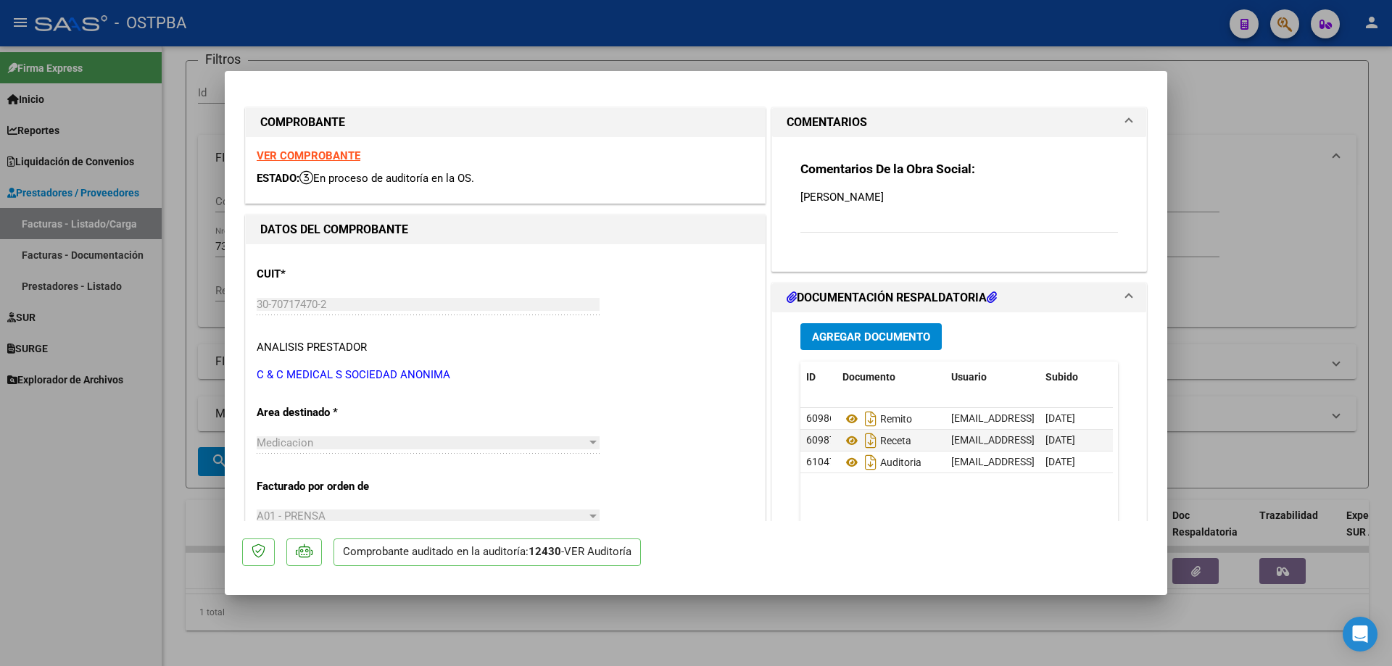
click at [299, 156] on strong "VER COMPROBANTE" at bounding box center [309, 155] width 104 height 13
click at [843, 418] on icon at bounding box center [851, 418] width 19 height 17
click at [845, 437] on icon at bounding box center [851, 440] width 19 height 17
click at [842, 463] on icon at bounding box center [851, 462] width 19 height 17
click at [574, 627] on div at bounding box center [696, 333] width 1392 height 666
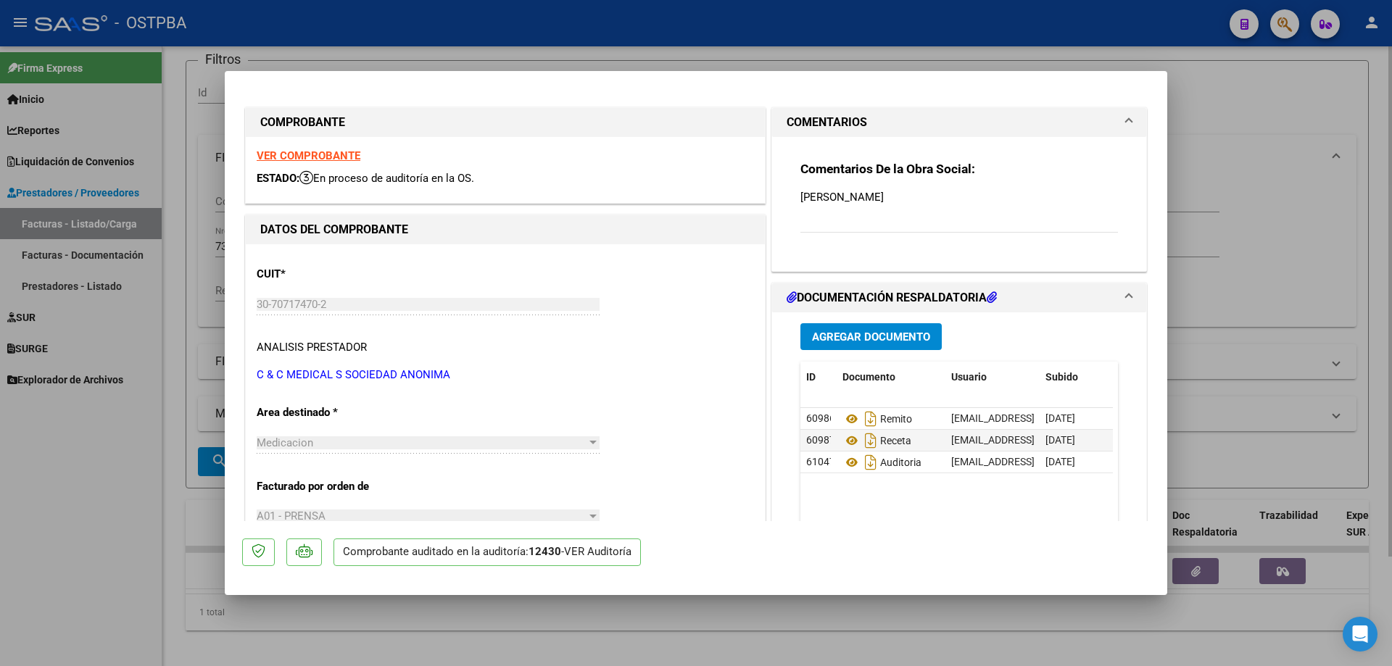
type input "$ 0,00"
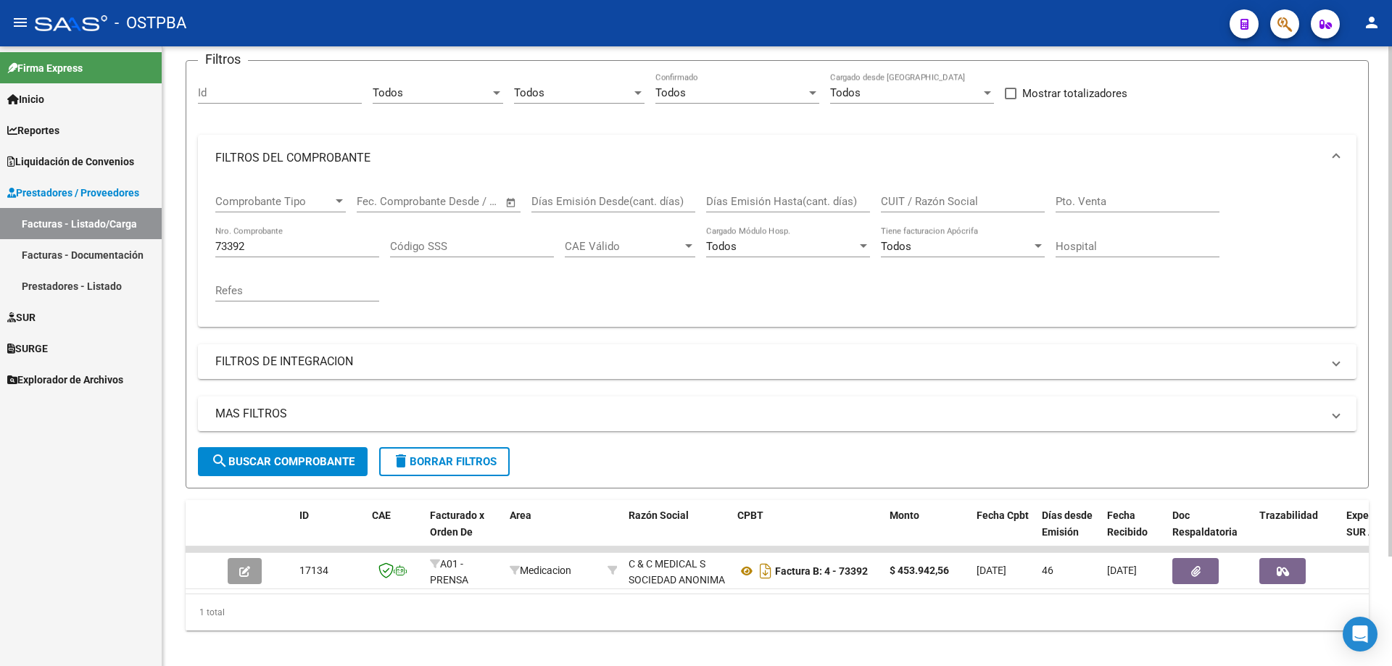
click at [283, 235] on div "73392 Nro. Comprobante" at bounding box center [297, 241] width 164 height 31
type input "7"
type input "20933"
click at [286, 460] on span "search Buscar Comprobante" at bounding box center [283, 461] width 144 height 13
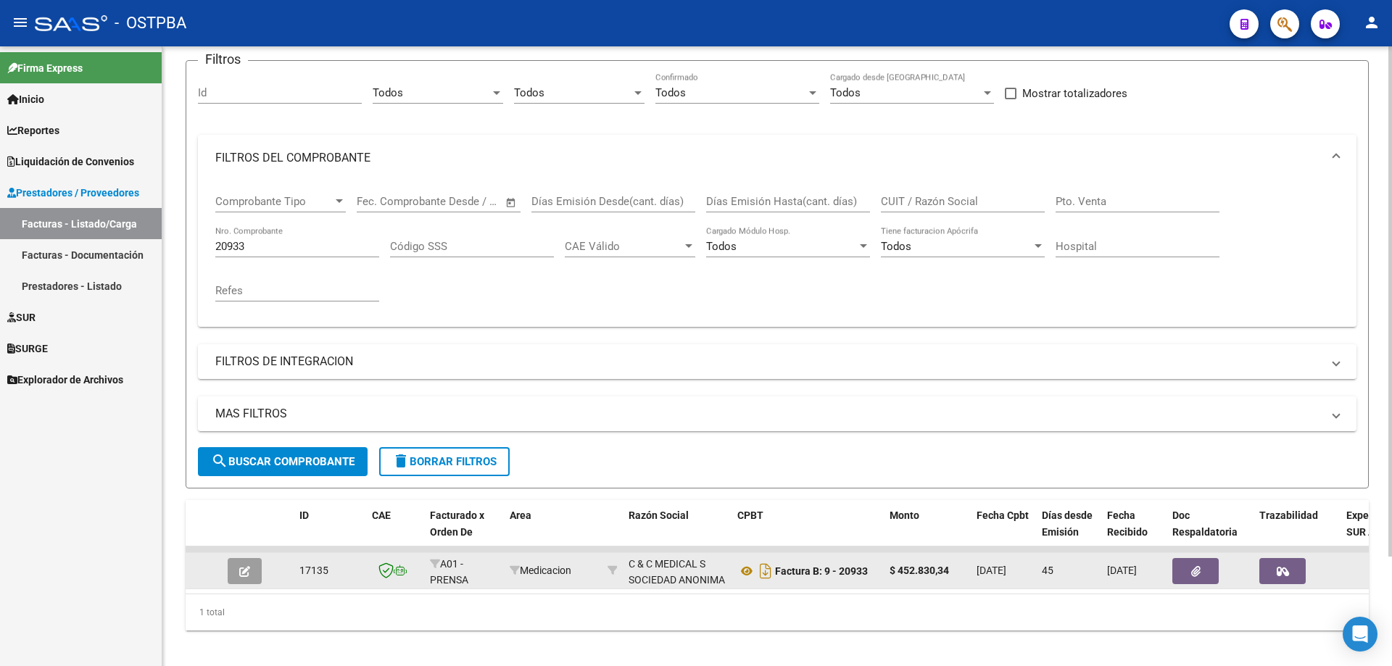
click at [244, 575] on icon "button" at bounding box center [244, 571] width 11 height 11
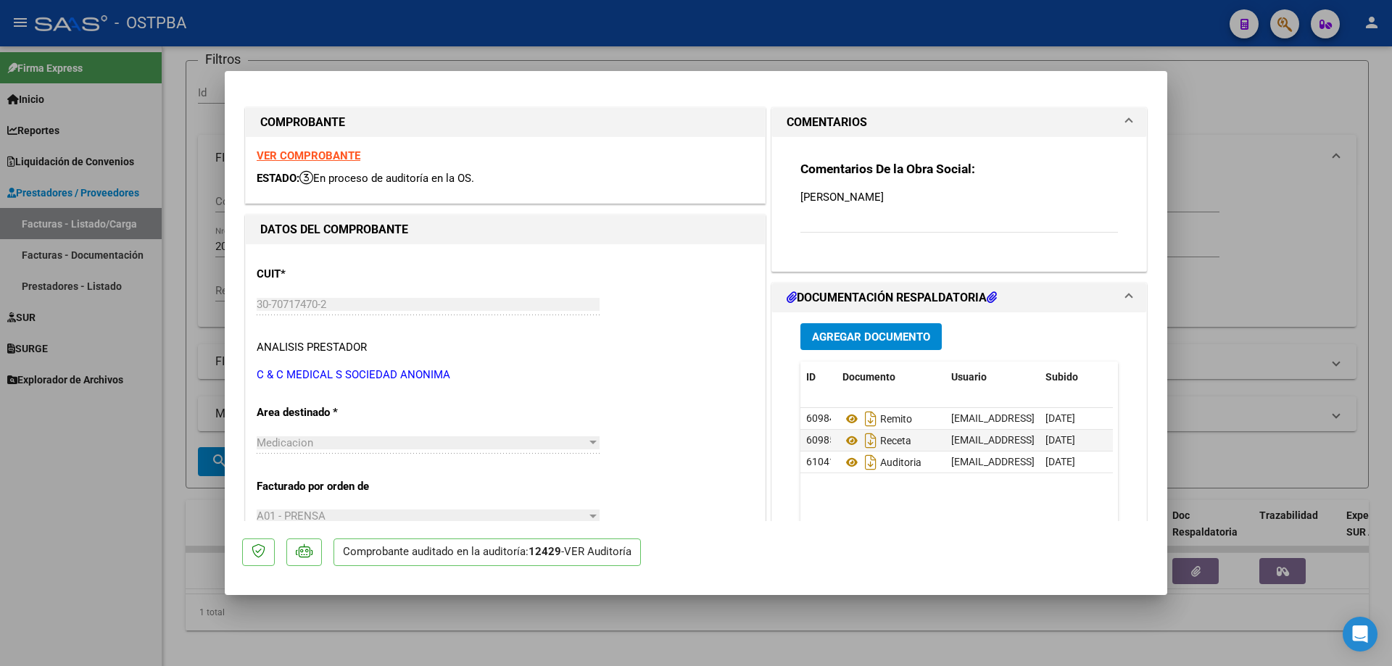
click at [287, 152] on strong "VER COMPROBANTE" at bounding box center [309, 155] width 104 height 13
click at [848, 415] on icon at bounding box center [851, 418] width 19 height 17
click at [842, 438] on icon at bounding box center [851, 440] width 19 height 17
click at [843, 463] on icon at bounding box center [851, 462] width 19 height 17
click at [487, 629] on div at bounding box center [696, 333] width 1392 height 666
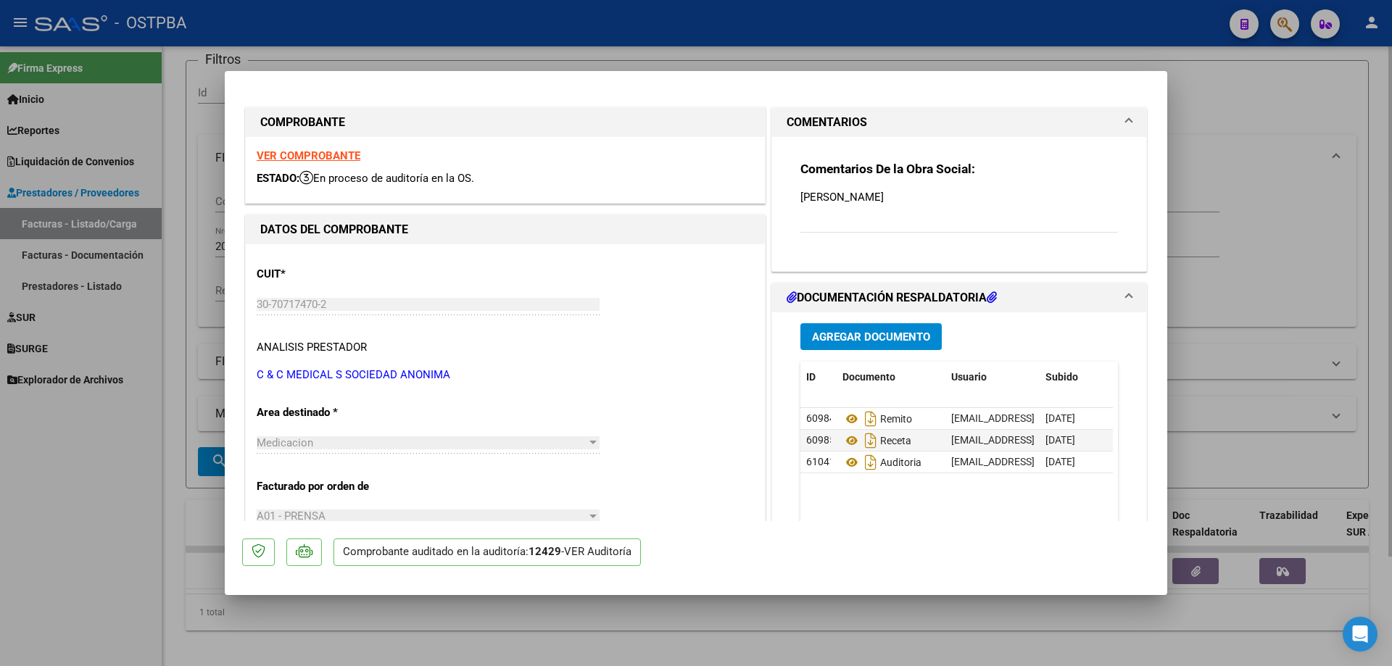
type input "$ 0,00"
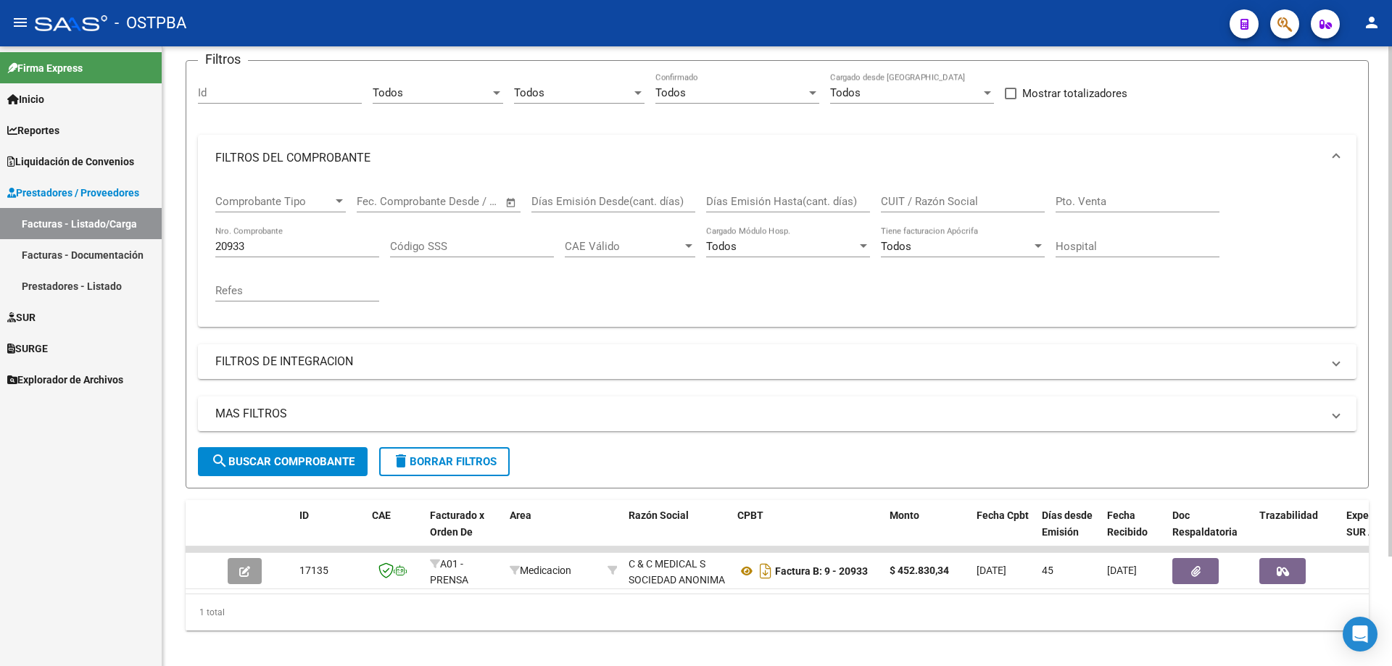
click at [306, 243] on input "20933" at bounding box center [297, 246] width 164 height 13
click at [290, 456] on span "search Buscar Comprobante" at bounding box center [283, 461] width 144 height 13
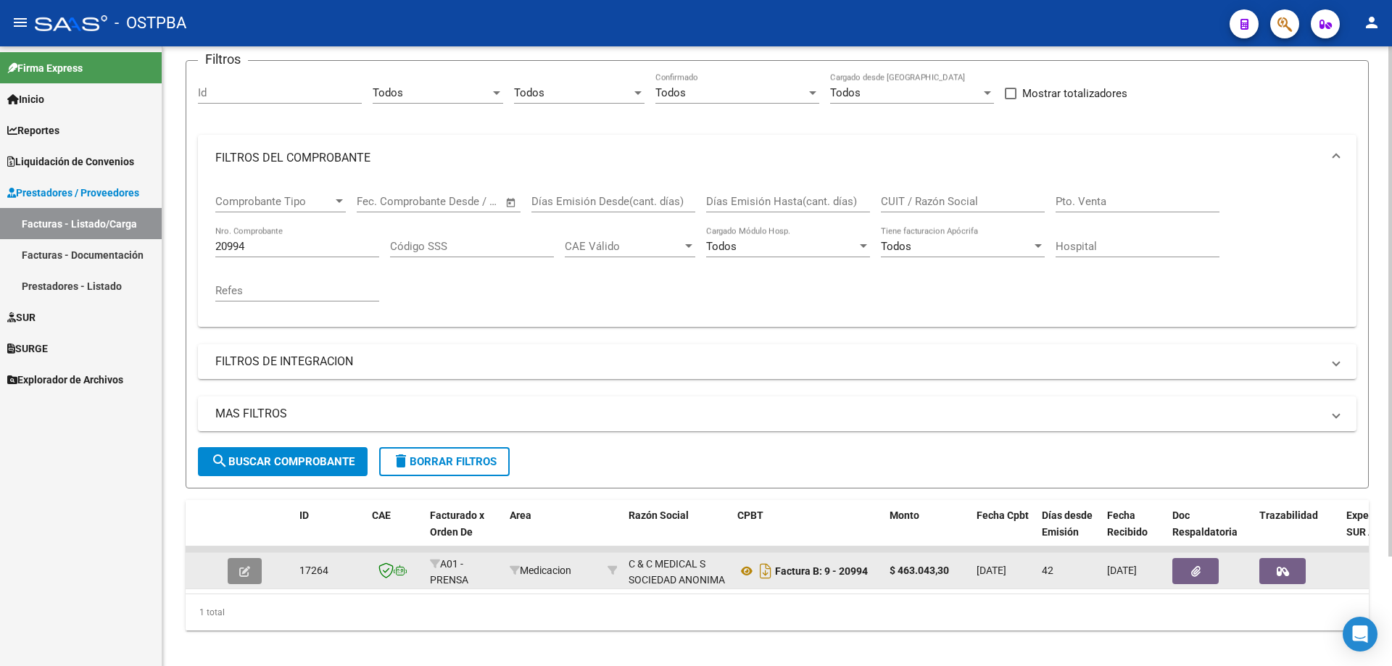
click at [245, 573] on icon "button" at bounding box center [244, 571] width 11 height 11
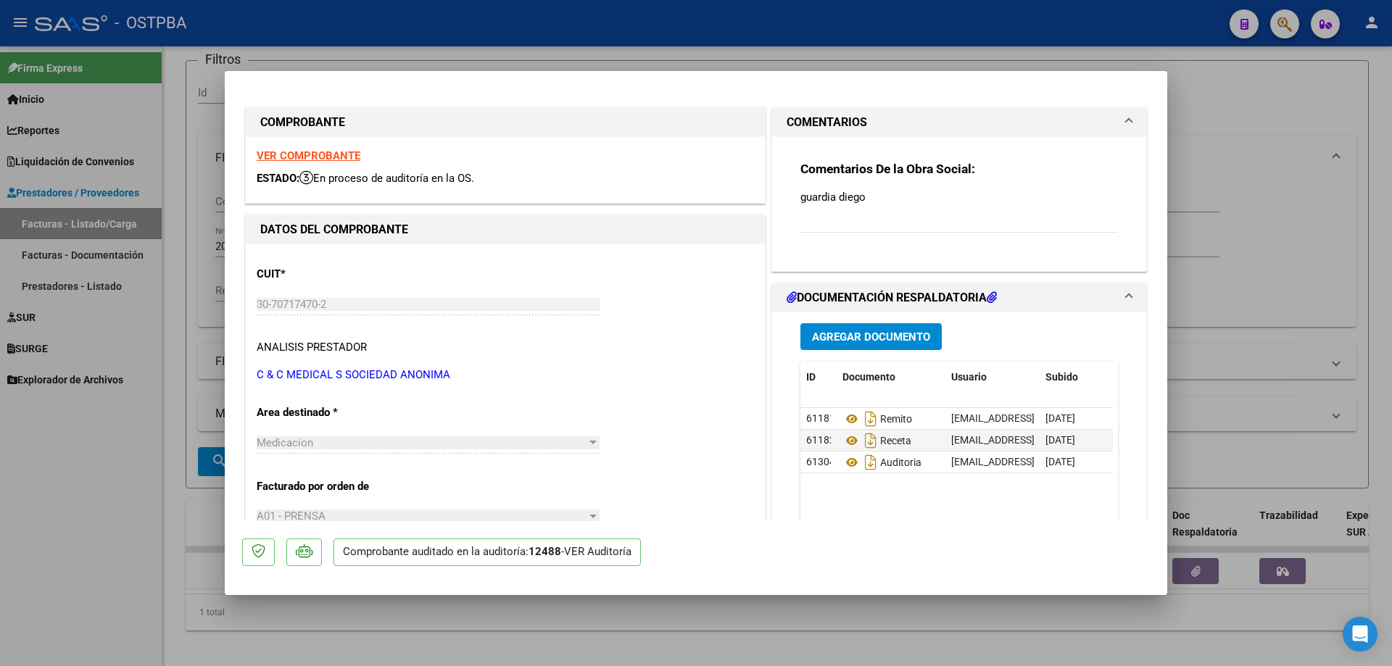
click at [296, 154] on strong "VER COMPROBANTE" at bounding box center [309, 155] width 104 height 13
click at [849, 417] on icon at bounding box center [851, 418] width 19 height 17
click at [845, 442] on icon at bounding box center [851, 440] width 19 height 17
click at [842, 462] on icon at bounding box center [851, 462] width 19 height 17
click at [595, 633] on div at bounding box center [696, 333] width 1392 height 666
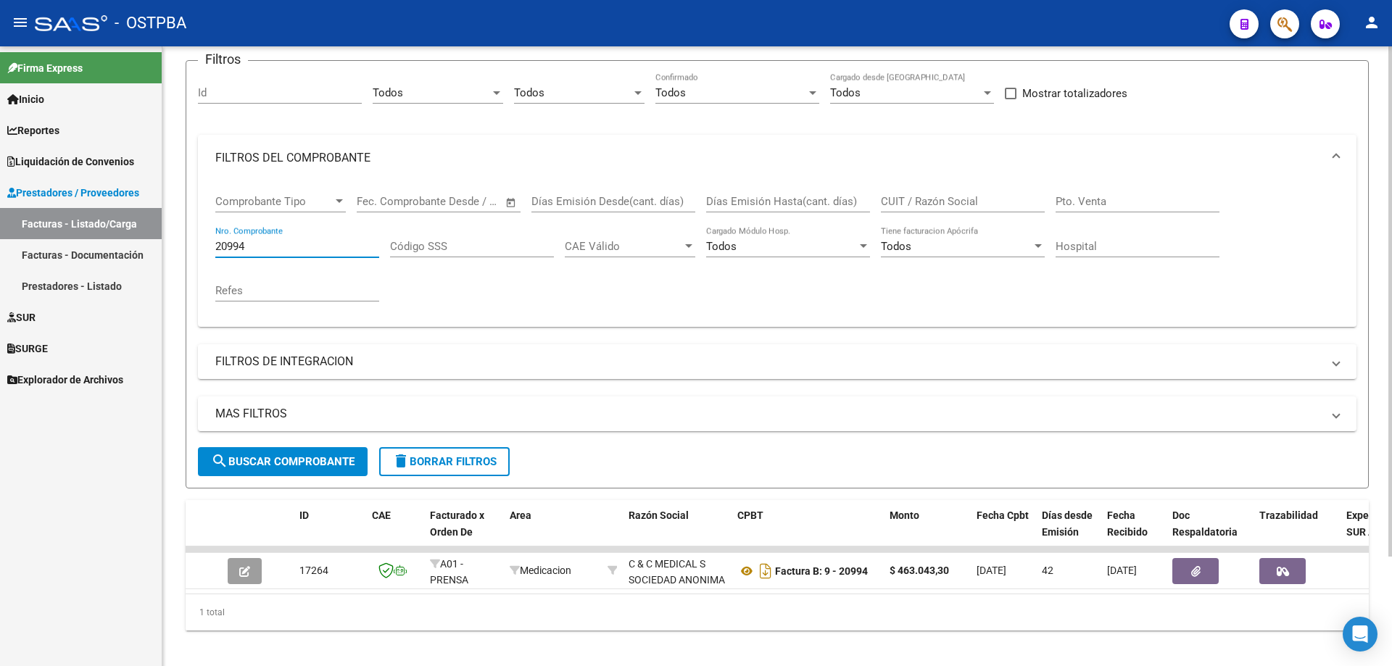
click at [284, 241] on input "20994" at bounding box center [297, 246] width 164 height 13
type input "20960"
click at [269, 462] on span "search Buscar Comprobante" at bounding box center [283, 461] width 144 height 13
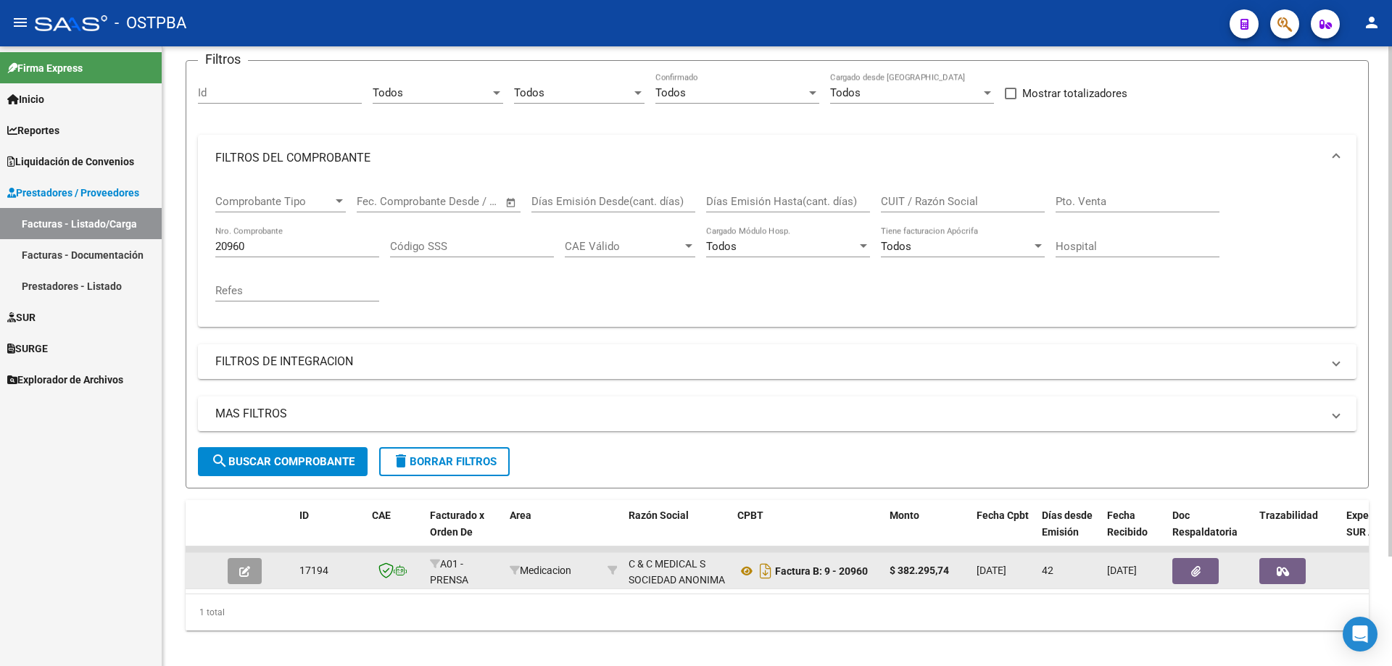
click at [243, 570] on icon "button" at bounding box center [244, 571] width 11 height 11
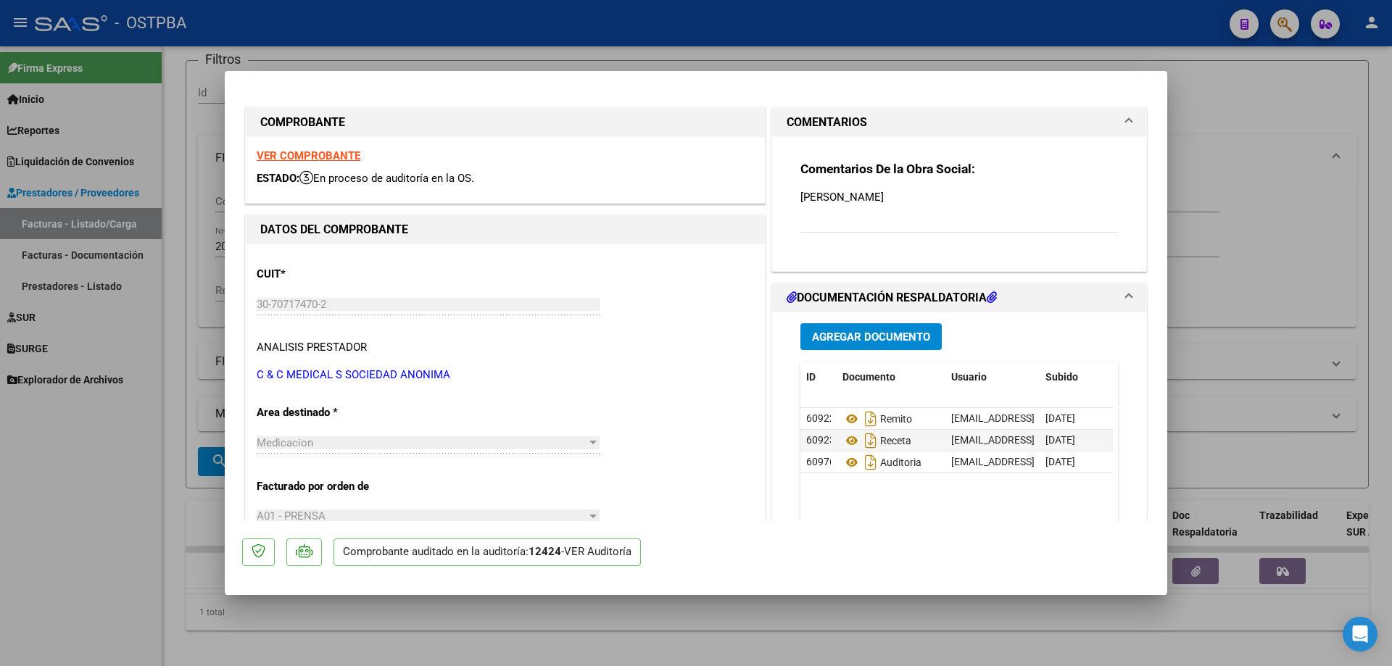
click at [282, 157] on strong "VER COMPROBANTE" at bounding box center [309, 155] width 104 height 13
click at [842, 421] on icon at bounding box center [851, 418] width 19 height 17
click at [847, 439] on icon at bounding box center [851, 440] width 19 height 17
click at [846, 461] on icon at bounding box center [851, 462] width 19 height 17
click at [763, 641] on div at bounding box center [696, 333] width 1392 height 666
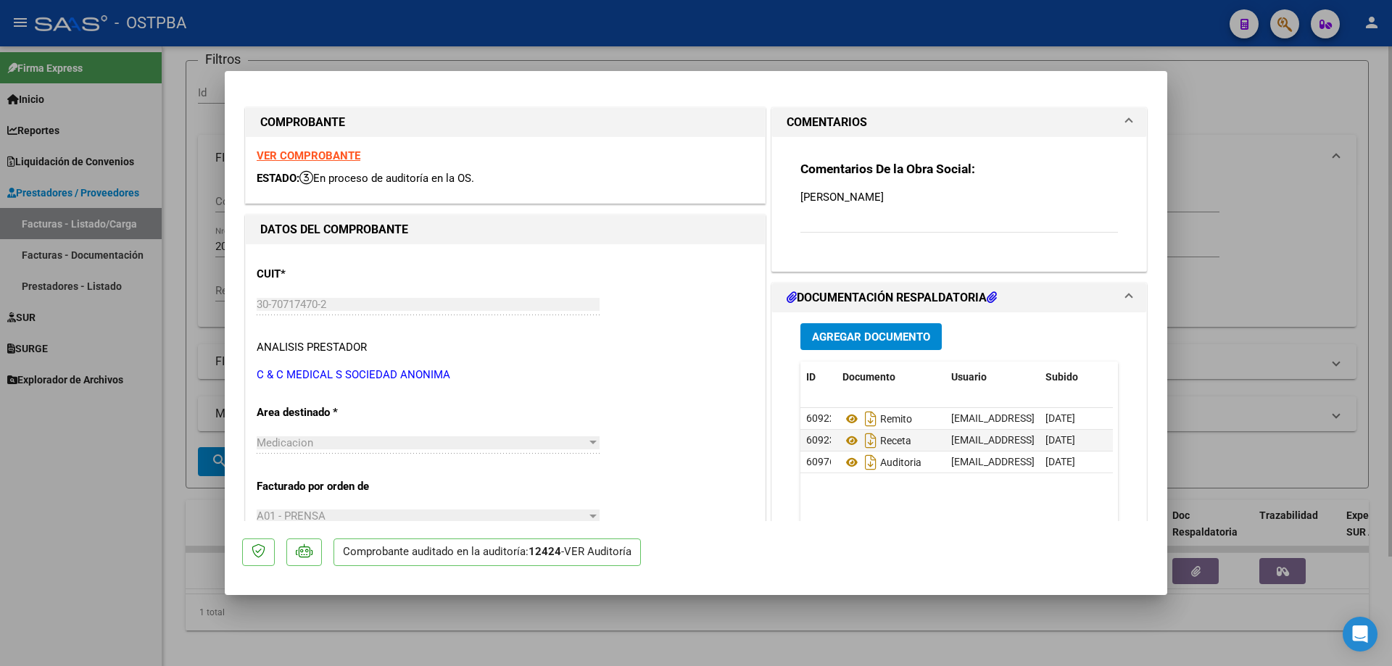
type input "$ 0,00"
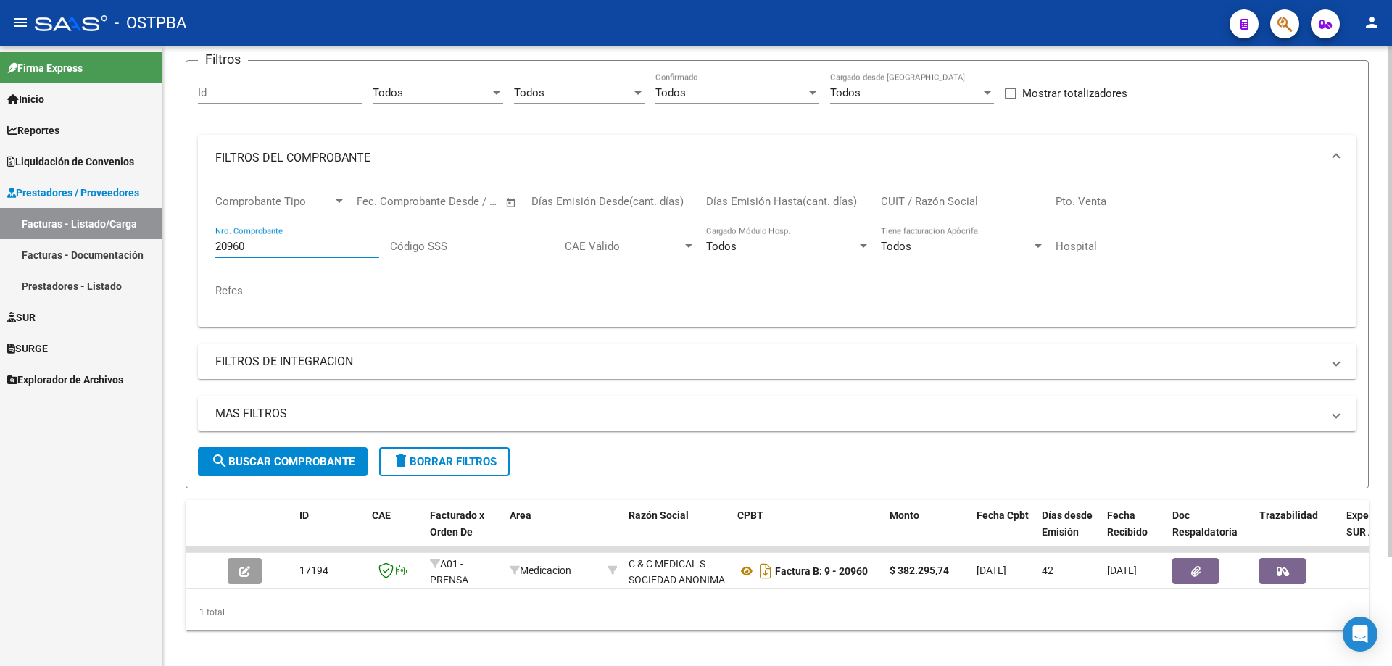
click at [276, 244] on input "20960" at bounding box center [297, 246] width 164 height 13
type input "20951"
click at [275, 457] on span "search Buscar Comprobante" at bounding box center [283, 461] width 144 height 13
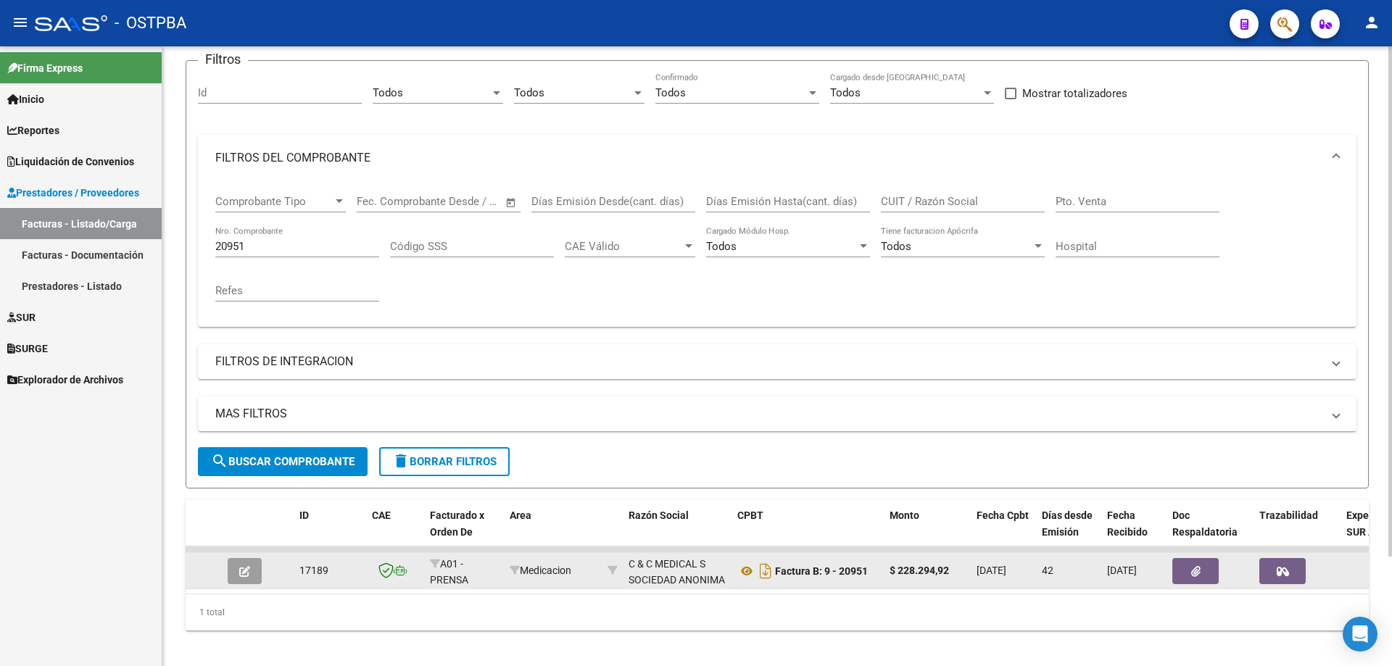
click at [242, 571] on icon "button" at bounding box center [244, 571] width 11 height 11
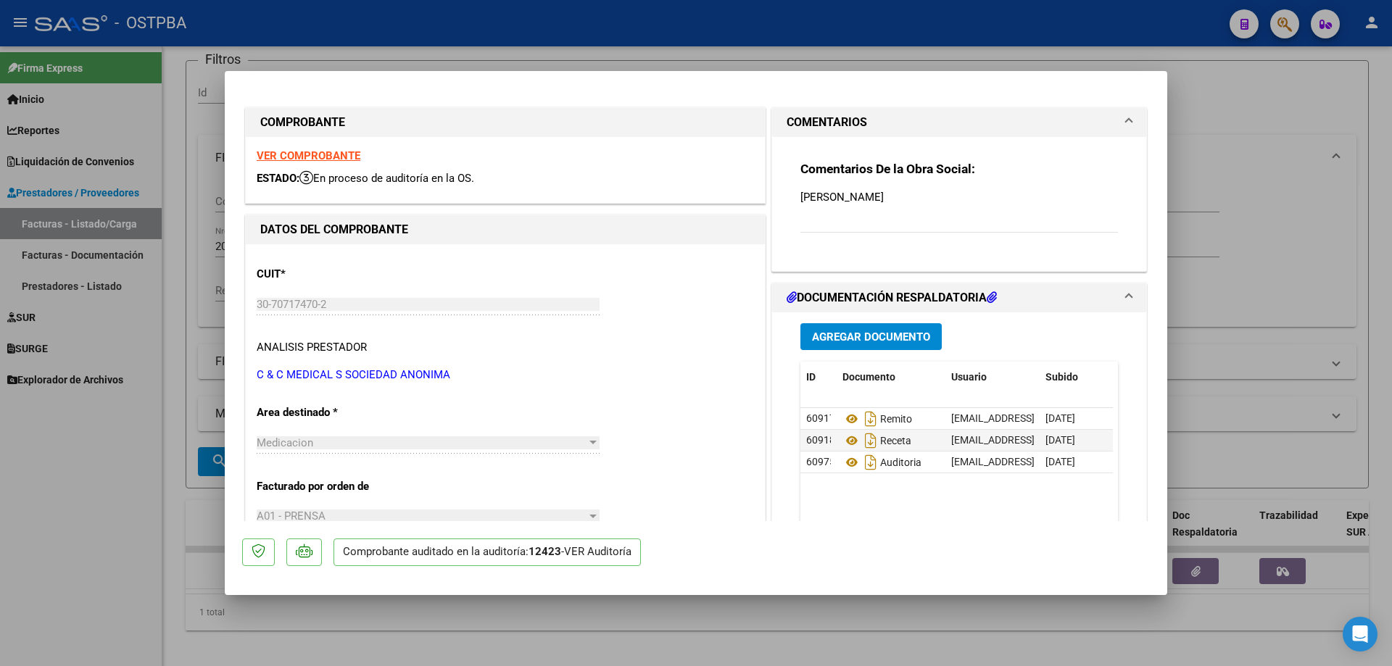
click at [279, 153] on strong "VER COMPROBANTE" at bounding box center [309, 155] width 104 height 13
click at [845, 419] on icon at bounding box center [851, 418] width 19 height 17
click at [842, 439] on icon at bounding box center [851, 440] width 19 height 17
click at [848, 463] on icon at bounding box center [851, 462] width 19 height 17
click at [443, 631] on div at bounding box center [696, 333] width 1392 height 666
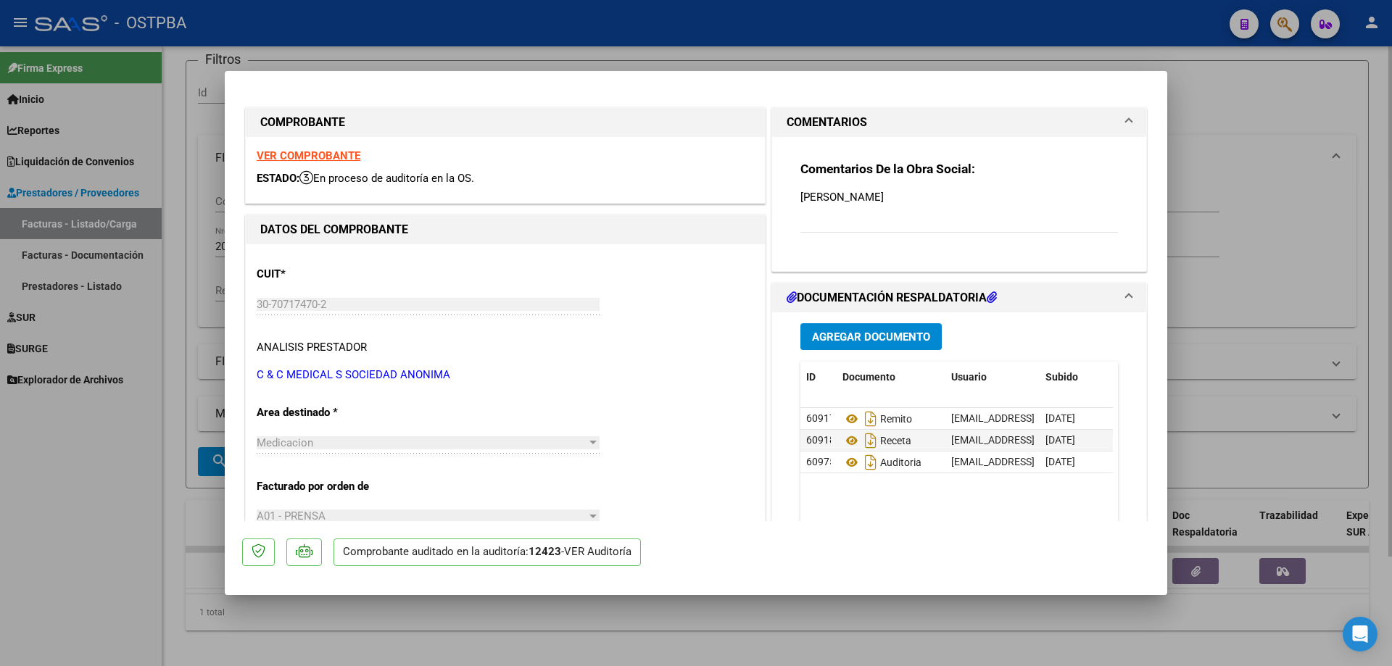
type input "$ 0,00"
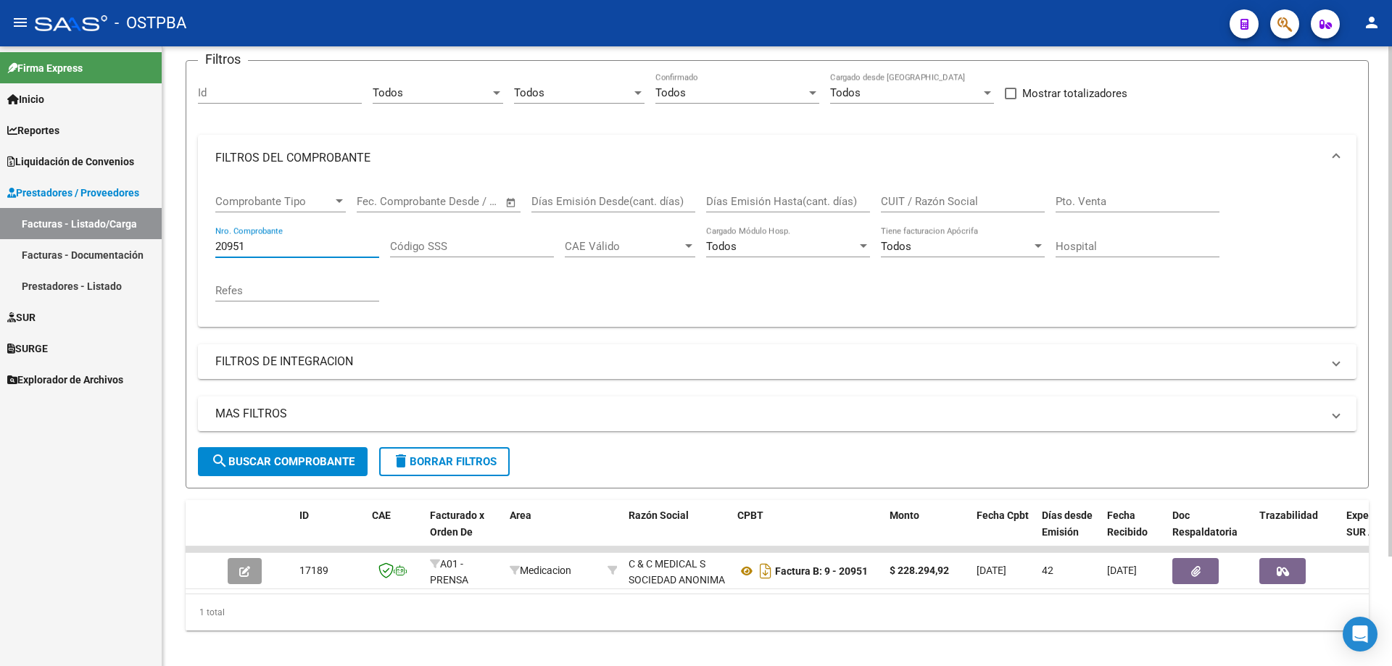
click at [283, 239] on div "20951 Nro. Comprobante" at bounding box center [297, 241] width 164 height 31
type input "20952"
click at [273, 465] on span "search Buscar Comprobante" at bounding box center [283, 461] width 144 height 13
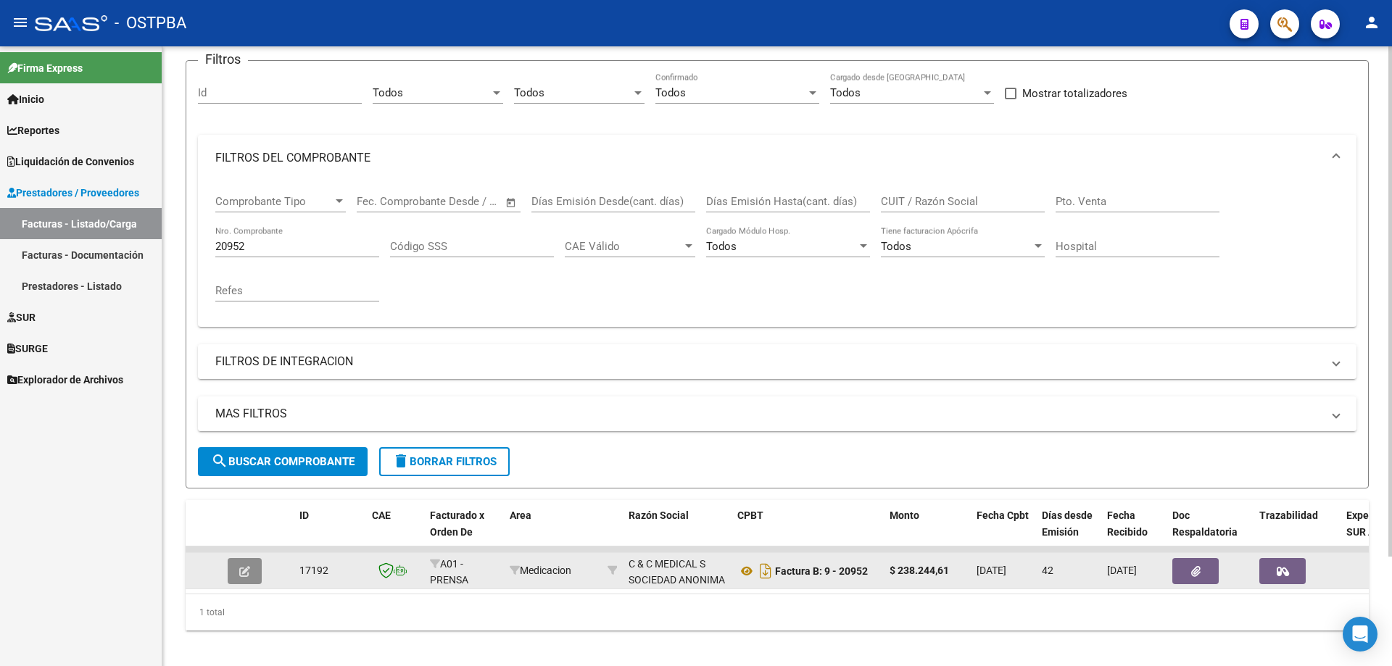
click at [247, 575] on icon "button" at bounding box center [244, 571] width 11 height 11
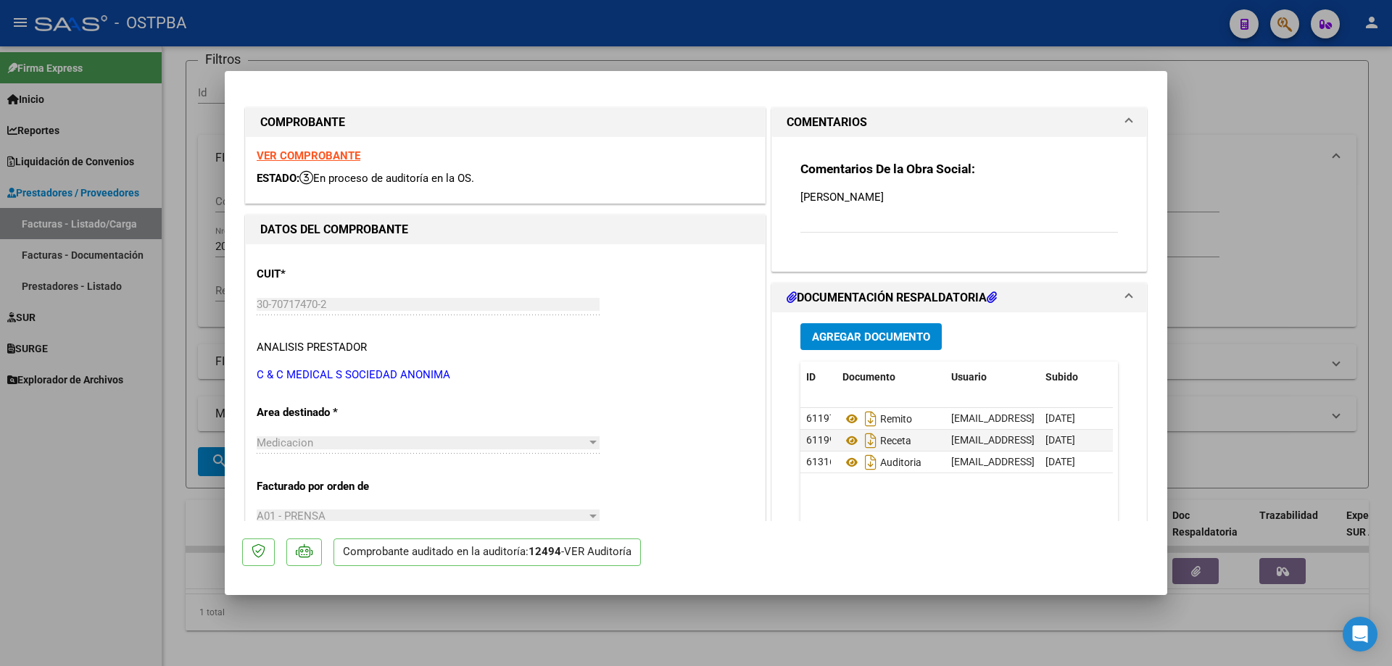
click at [282, 154] on strong "VER COMPROBANTE" at bounding box center [309, 155] width 104 height 13
click at [842, 417] on icon at bounding box center [851, 418] width 19 height 17
click at [845, 441] on icon at bounding box center [851, 440] width 19 height 17
click at [848, 457] on icon at bounding box center [851, 462] width 19 height 17
click at [758, 622] on div at bounding box center [696, 333] width 1392 height 666
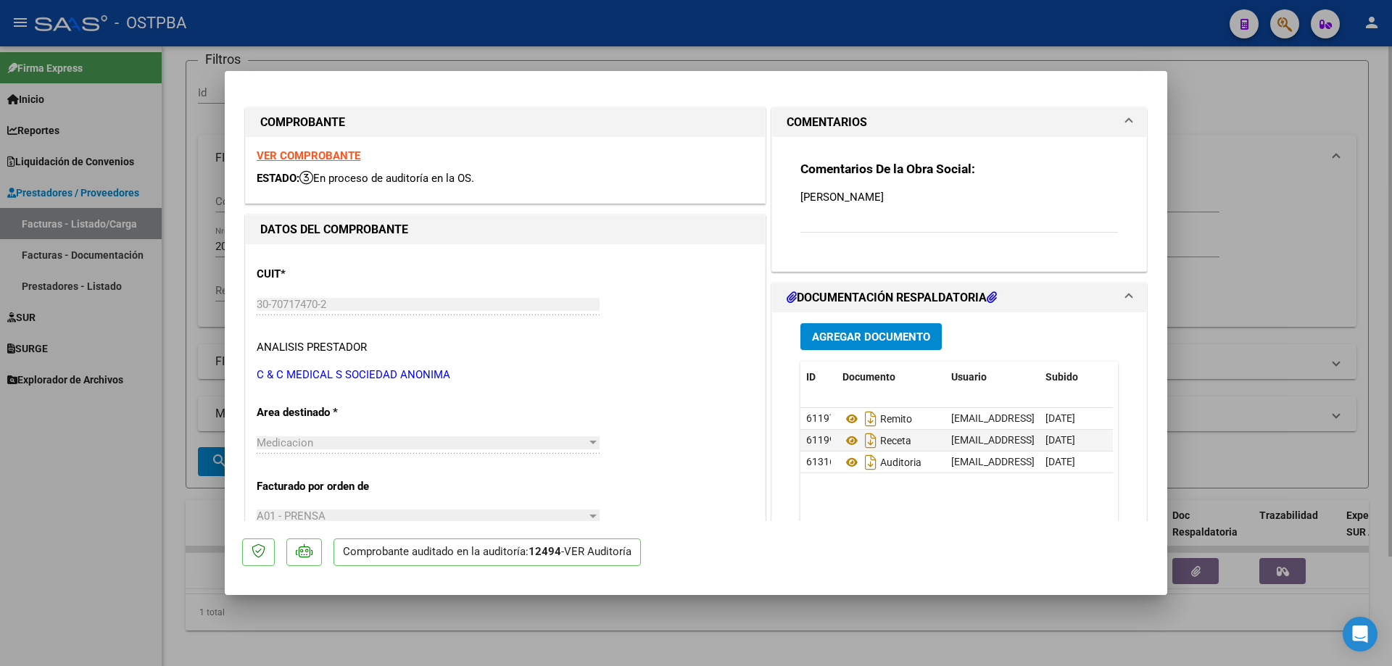
type input "$ 0,00"
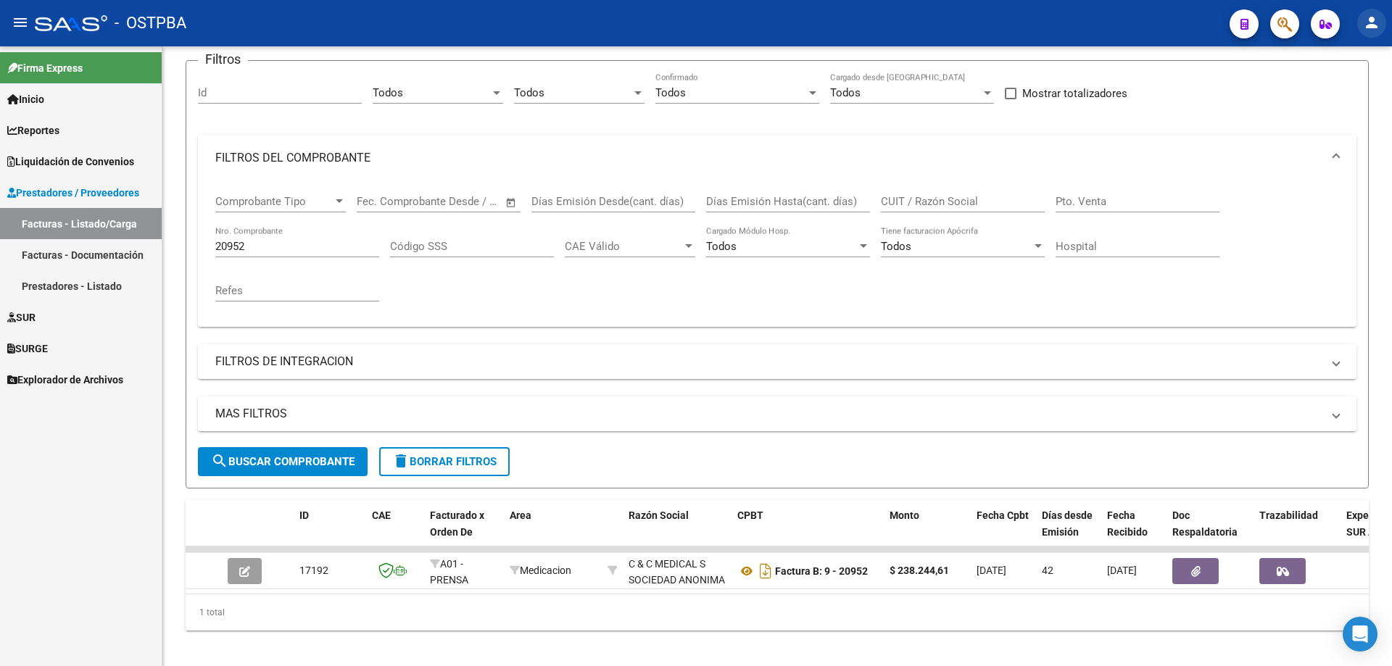
click at [1371, 22] on mat-icon "person" at bounding box center [1371, 22] width 17 height 17
click at [1349, 96] on button "exit_to_app Salir" at bounding box center [1342, 95] width 88 height 35
